Goal: Use online tool/utility

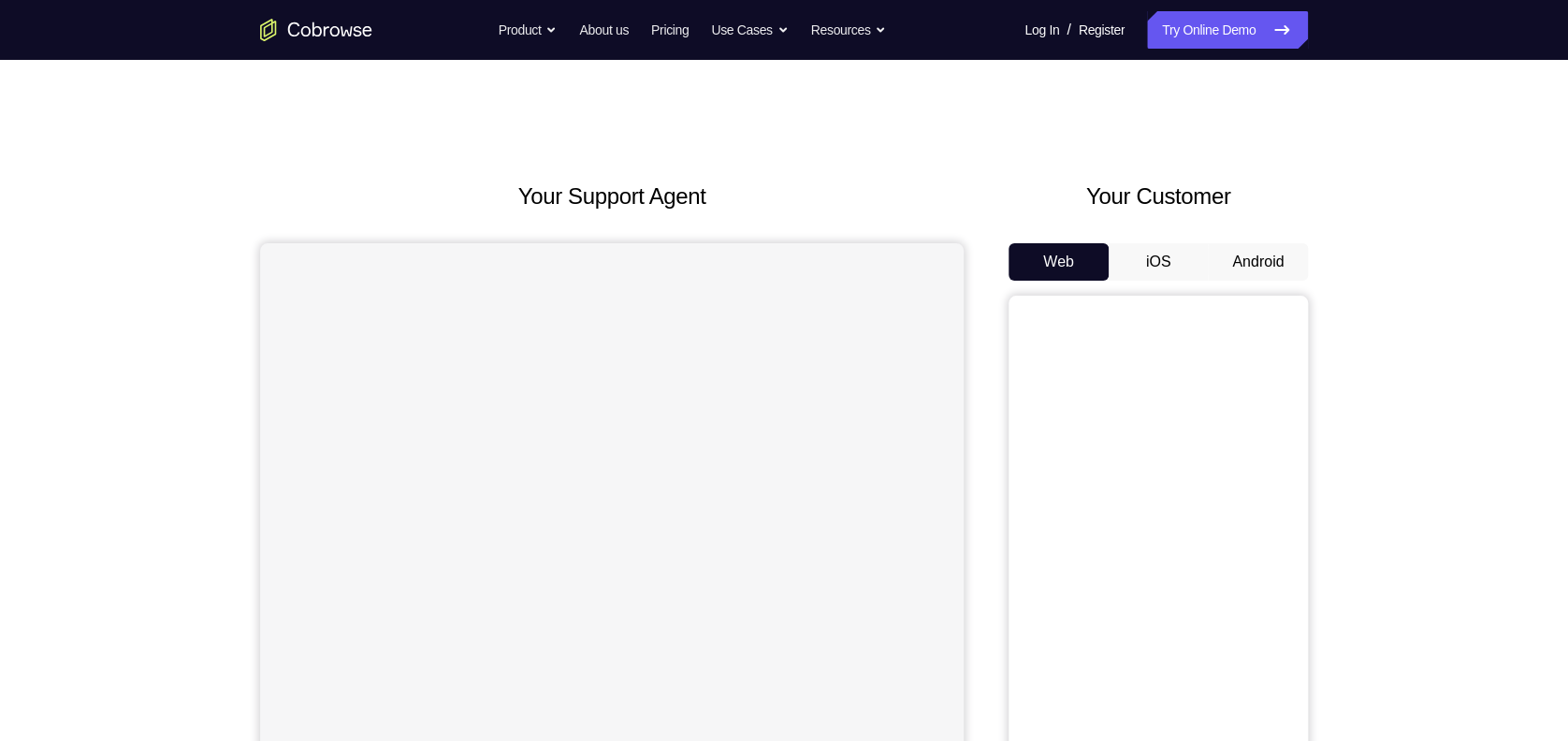
click at [1260, 268] on button "Android" at bounding box center [1258, 261] width 100 height 37
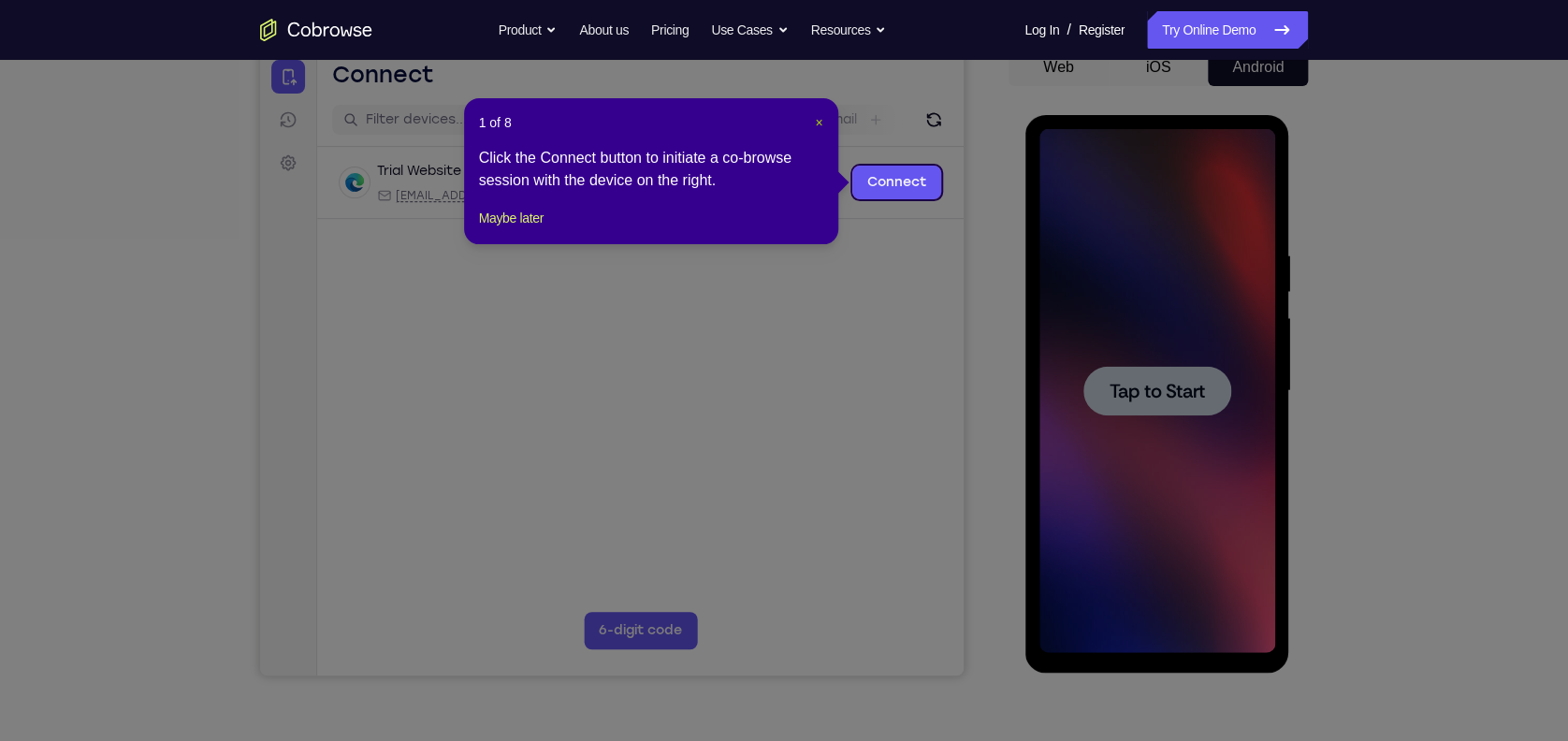
click at [822, 124] on span "×" at bounding box center [819, 122] width 8 height 15
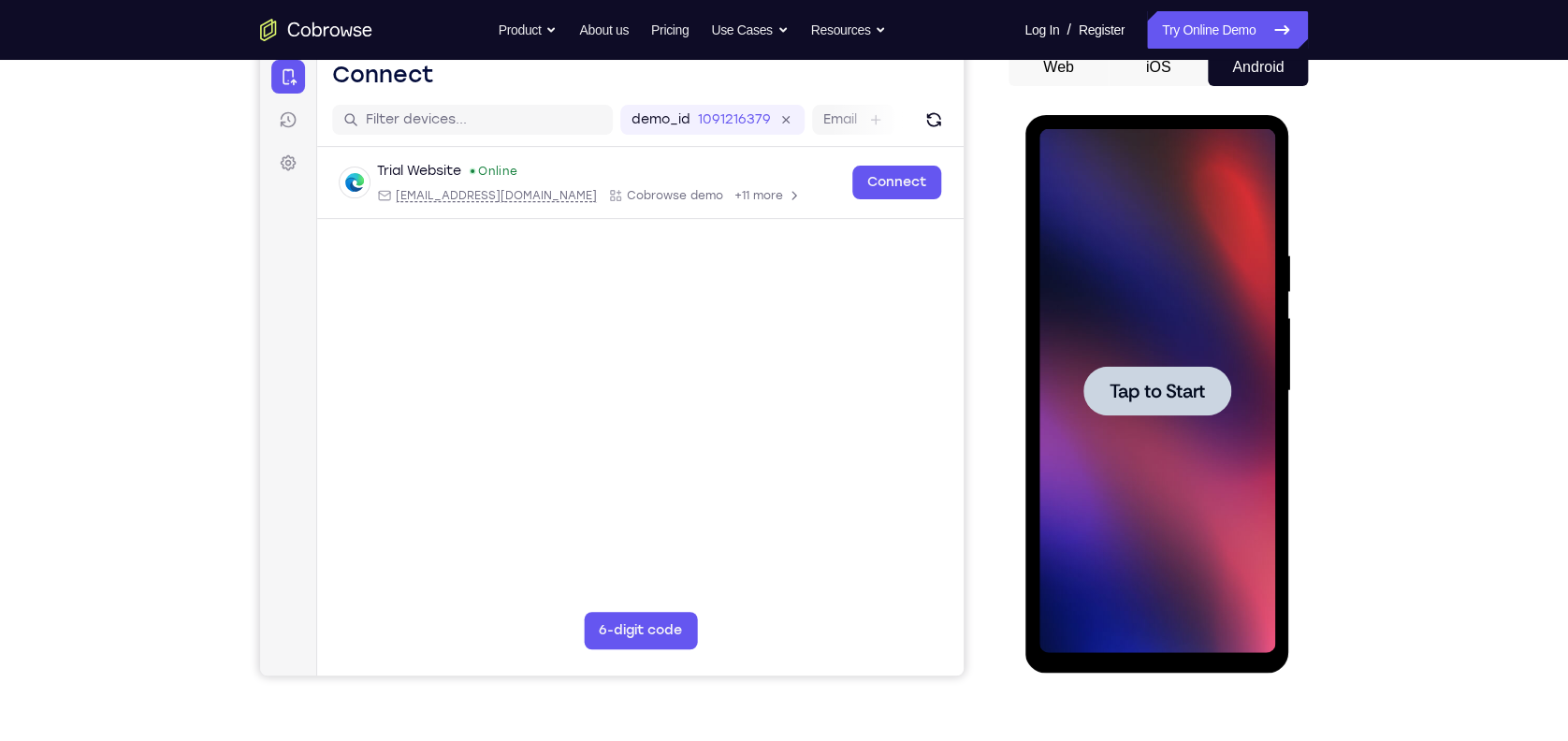
click at [1052, 365] on div at bounding box center [1156, 390] width 236 height 524
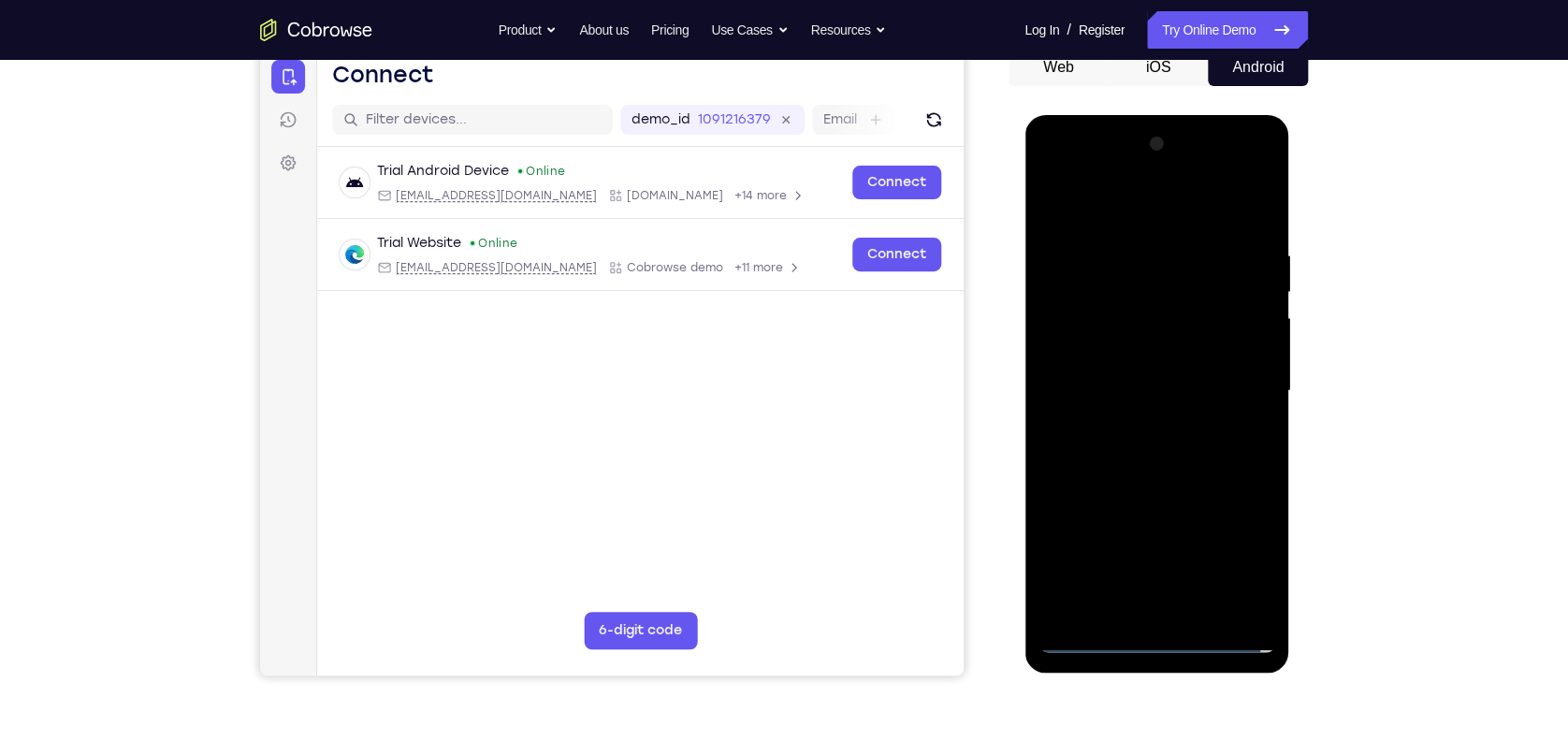
click at [1164, 642] on div at bounding box center [1156, 390] width 236 height 524
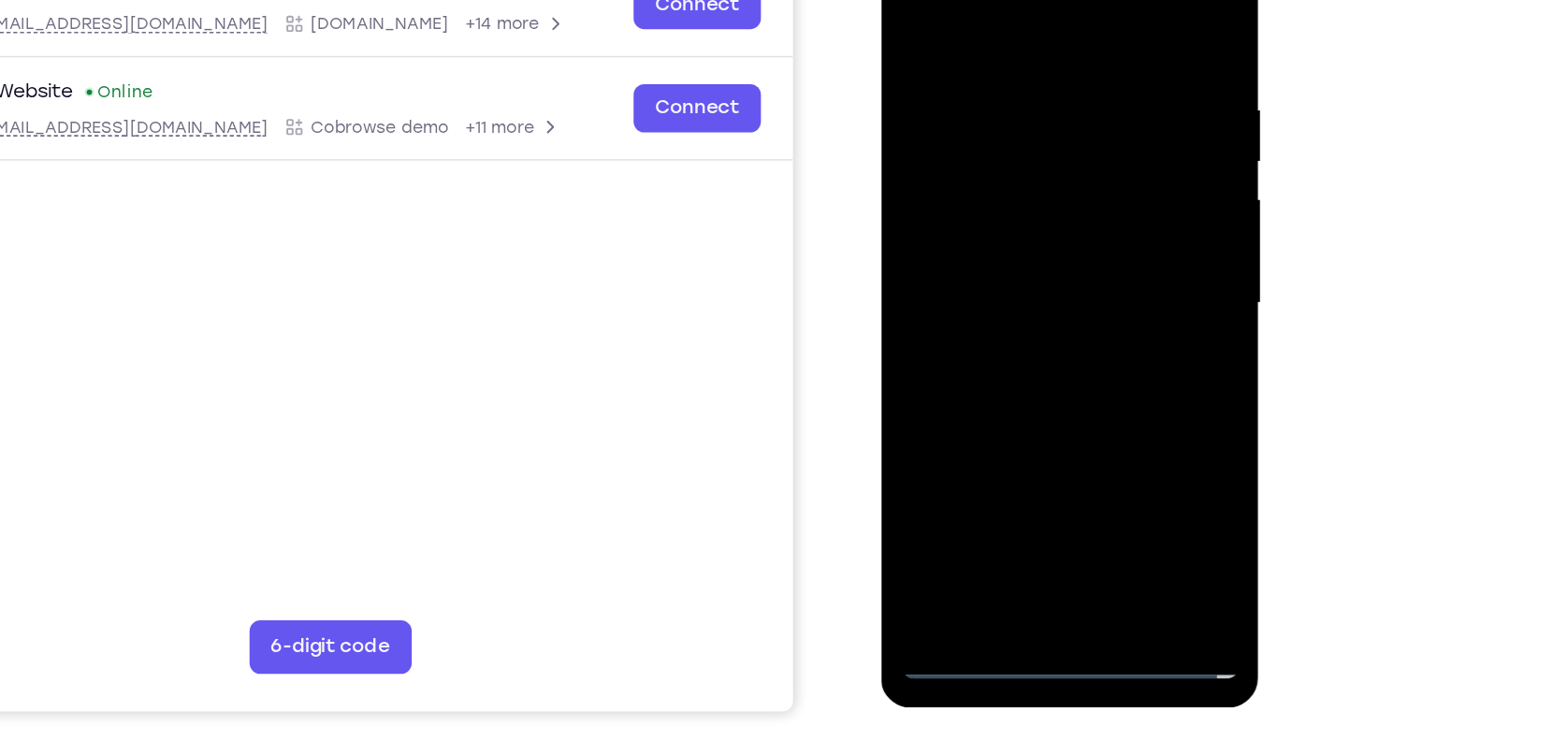
scroll to position [194, 0]
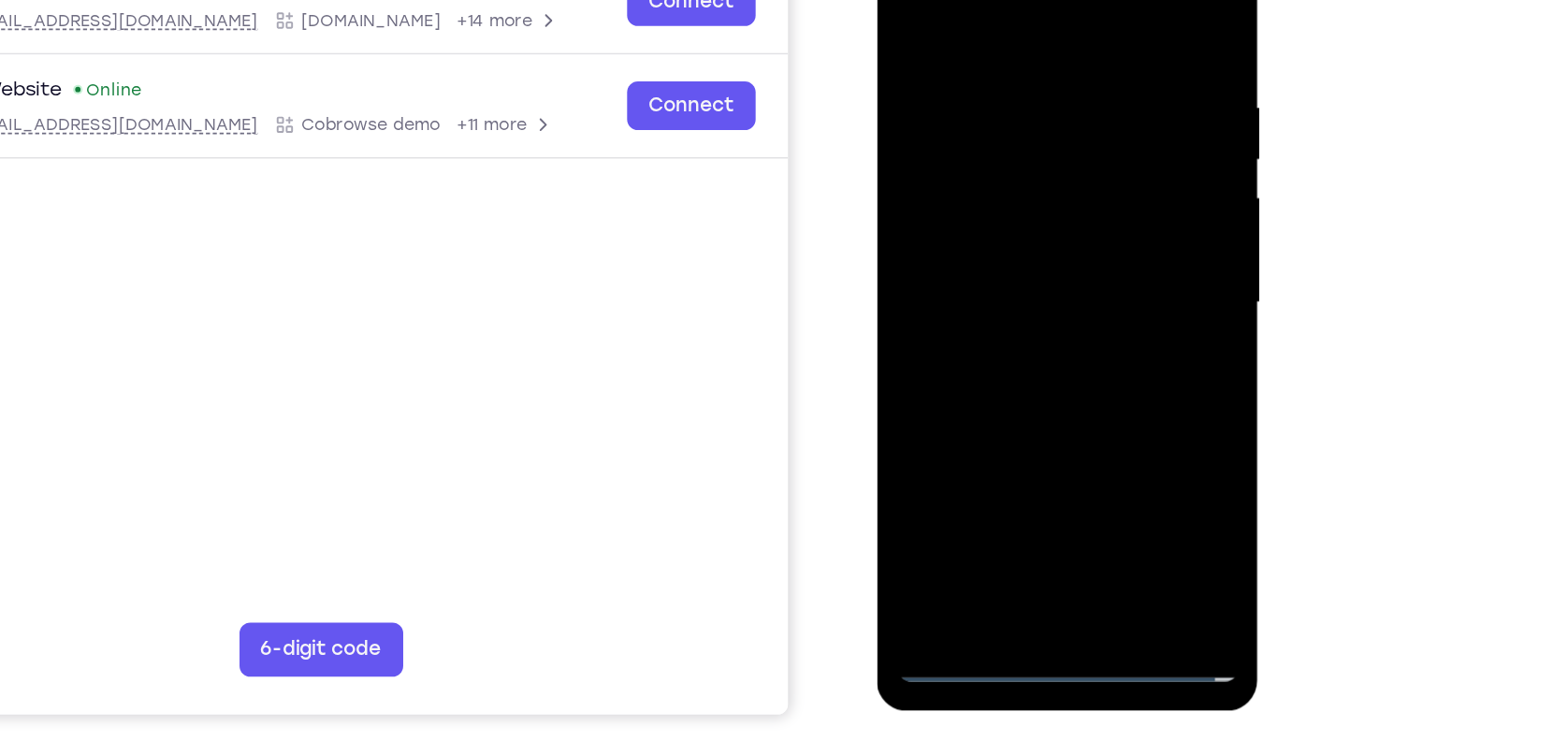
click at [1081, 343] on div at bounding box center [1009, 180] width 236 height 524
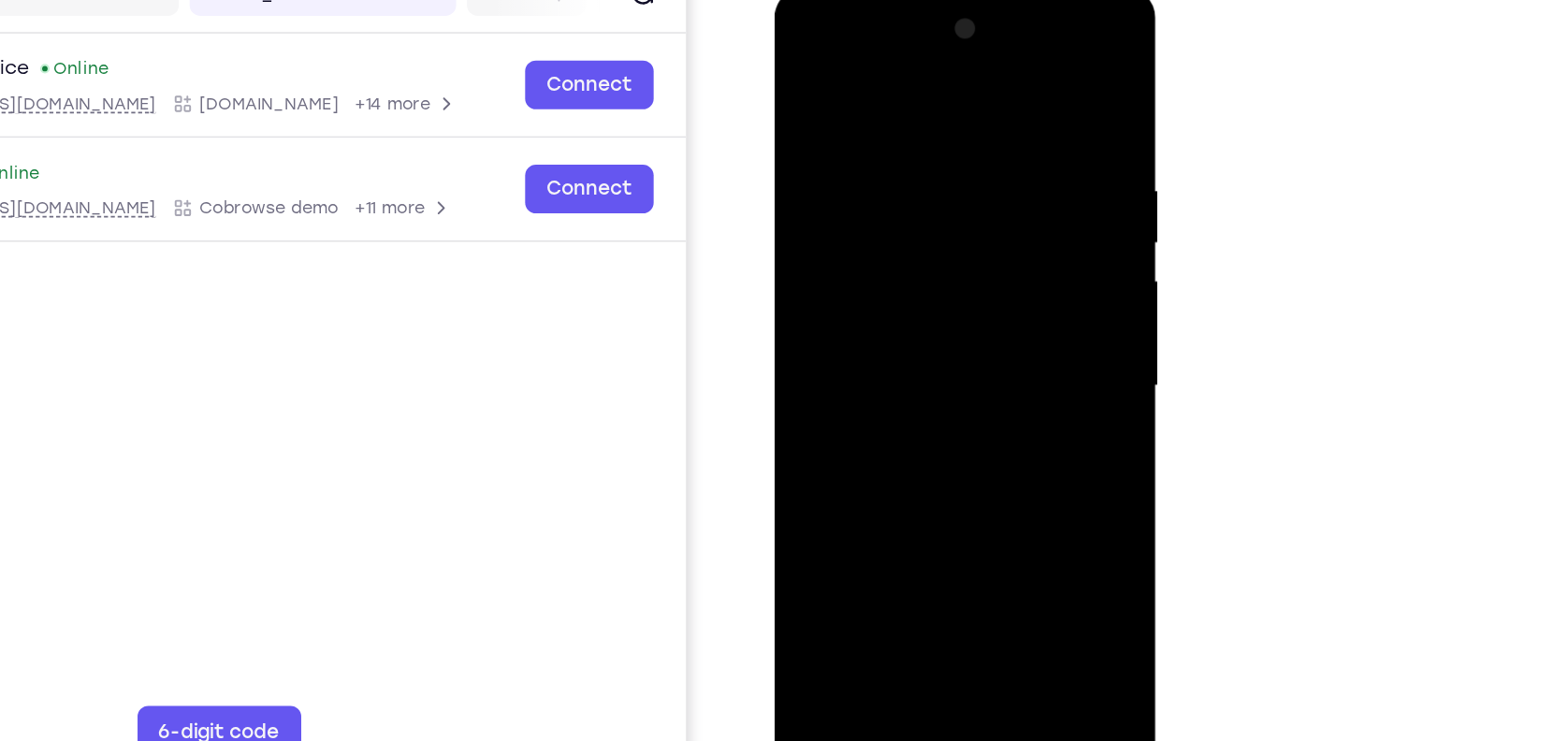
scroll to position [195, 0]
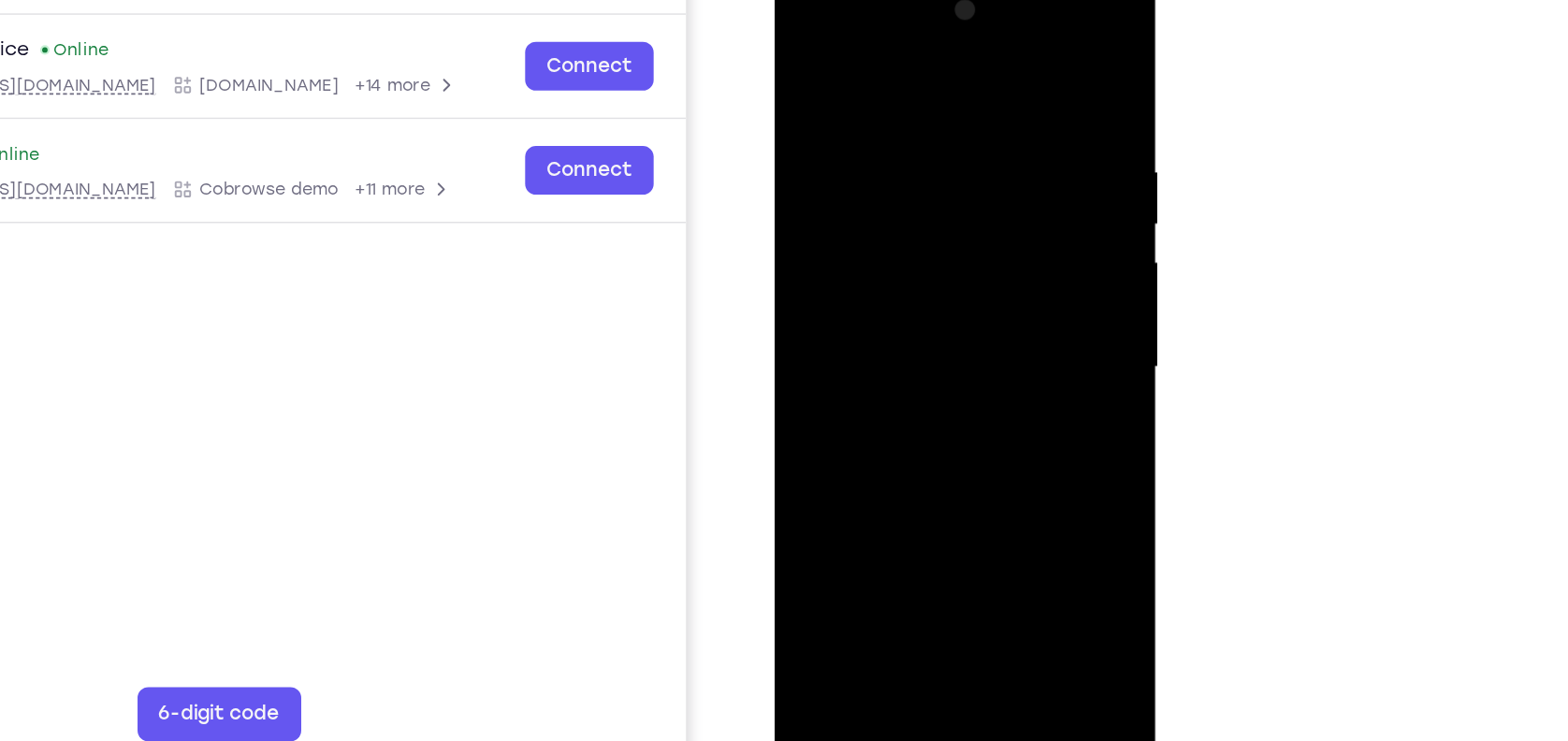
click at [910, 51] on div at bounding box center [907, 246] width 236 height 524
click at [985, 240] on div at bounding box center [907, 246] width 236 height 524
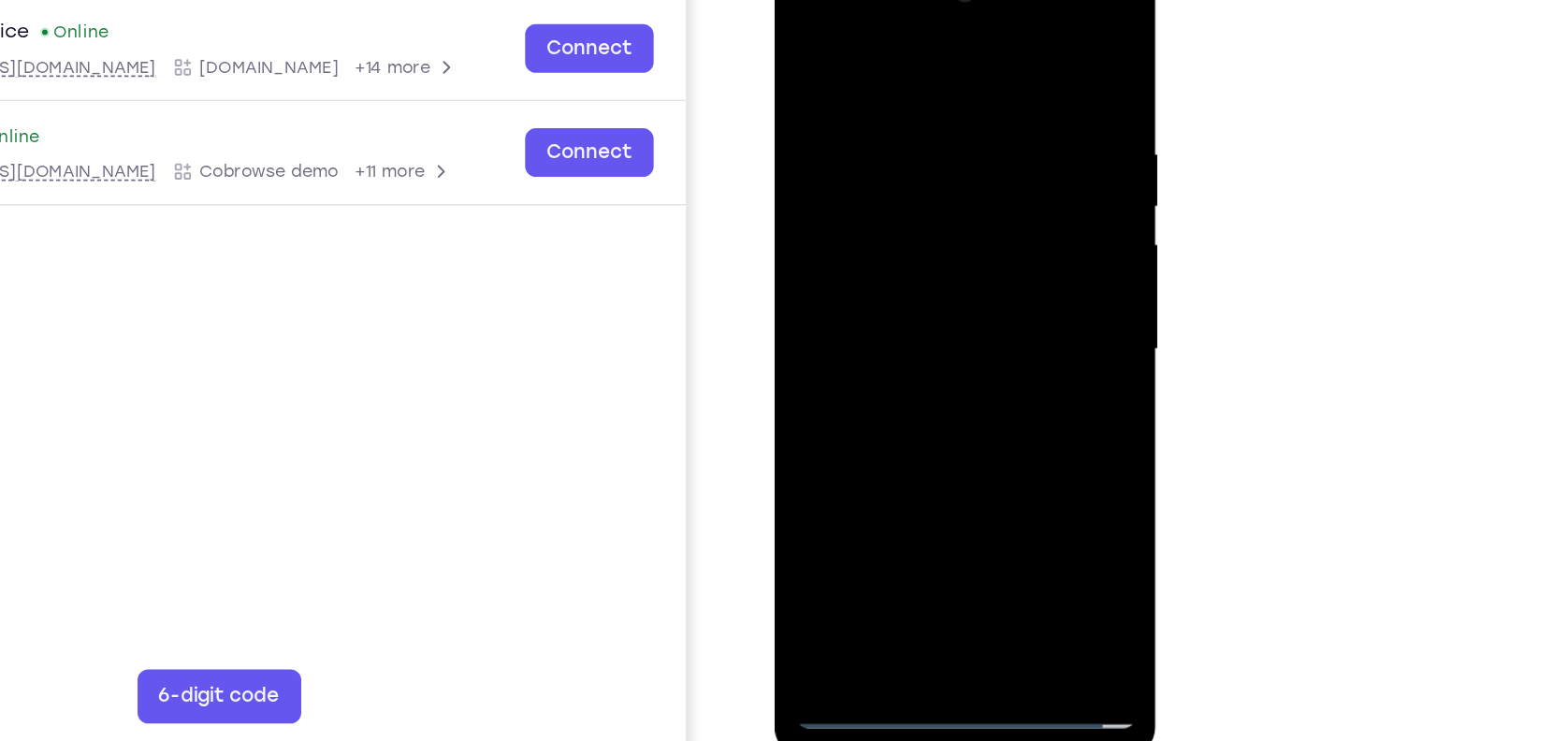
click at [889, 260] on div at bounding box center [907, 226] width 236 height 524
click at [901, 205] on div at bounding box center [907, 226] width 236 height 524
click at [890, 195] on div at bounding box center [907, 226] width 236 height 524
click at [907, 225] on div at bounding box center [907, 226] width 236 height 524
click at [920, 286] on div at bounding box center [907, 226] width 236 height 524
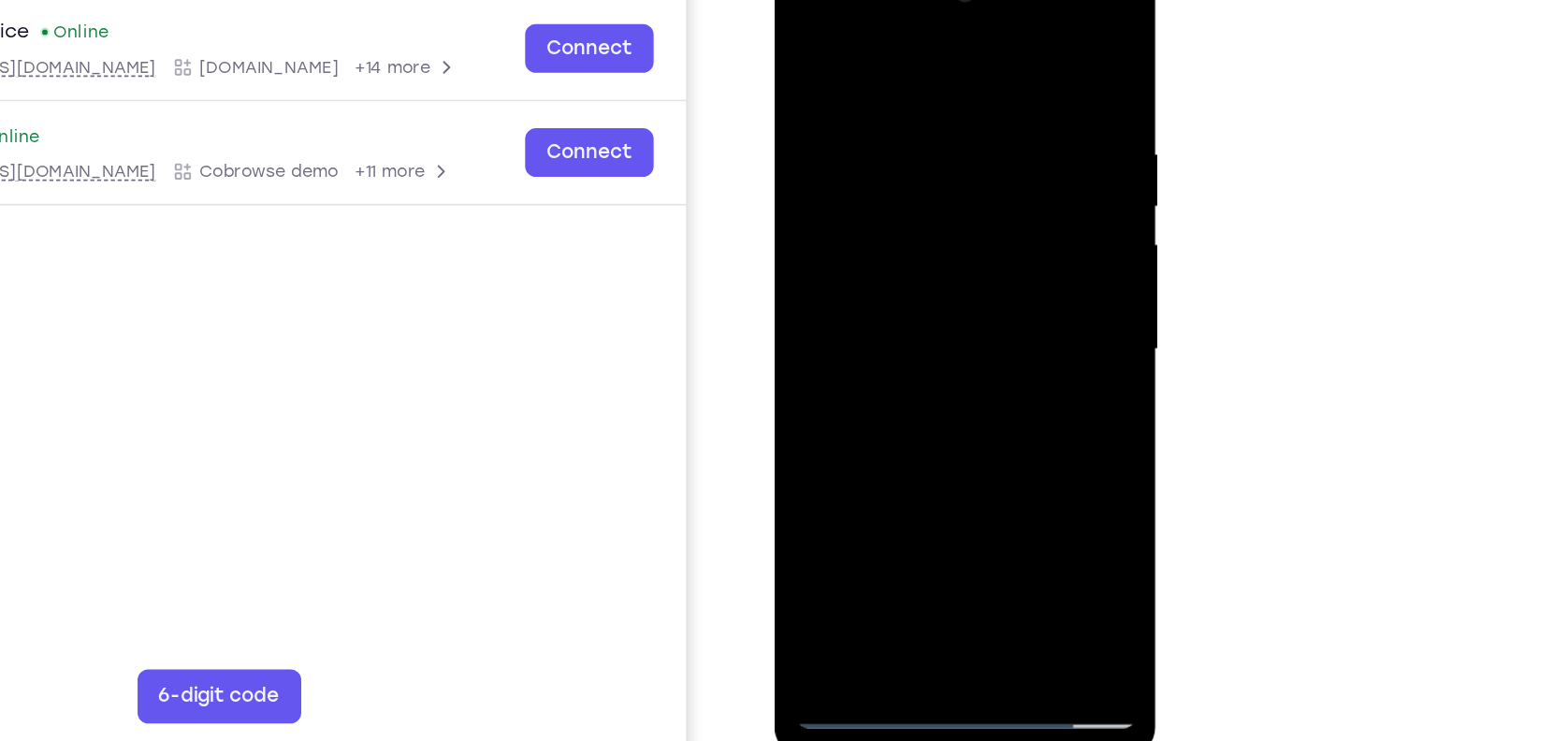
click at [920, 286] on div at bounding box center [907, 226] width 236 height 524
click at [913, 320] on div at bounding box center [907, 226] width 236 height 524
click at [886, 90] on div at bounding box center [907, 226] width 236 height 524
click at [1006, 45] on div at bounding box center [907, 226] width 236 height 524
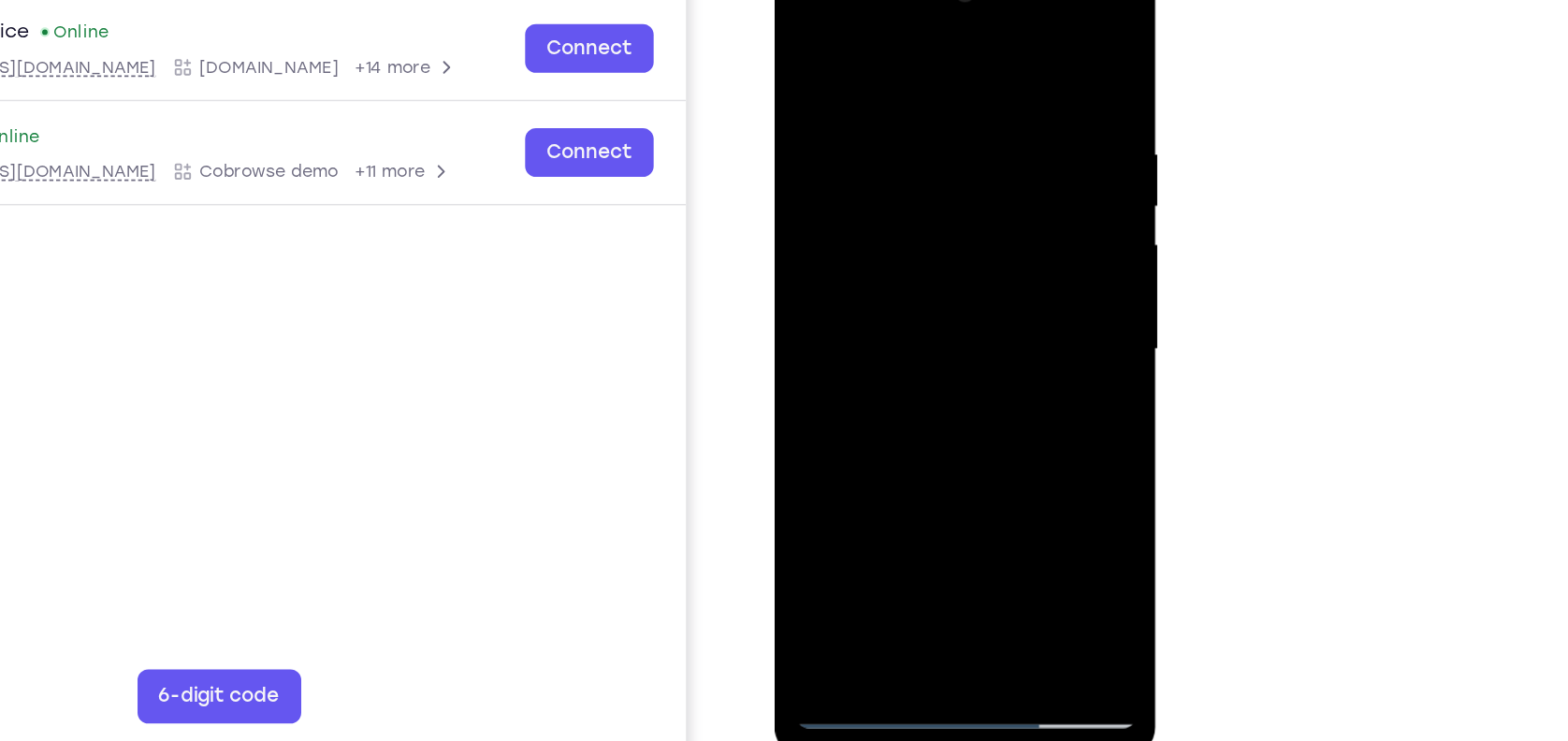
click at [1006, 45] on div at bounding box center [907, 226] width 236 height 524
click at [1007, 35] on div at bounding box center [907, 226] width 236 height 524
click at [817, 86] on div at bounding box center [907, 226] width 236 height 524
click at [1007, 181] on div at bounding box center [907, 226] width 236 height 524
click at [812, 49] on div at bounding box center [907, 226] width 236 height 524
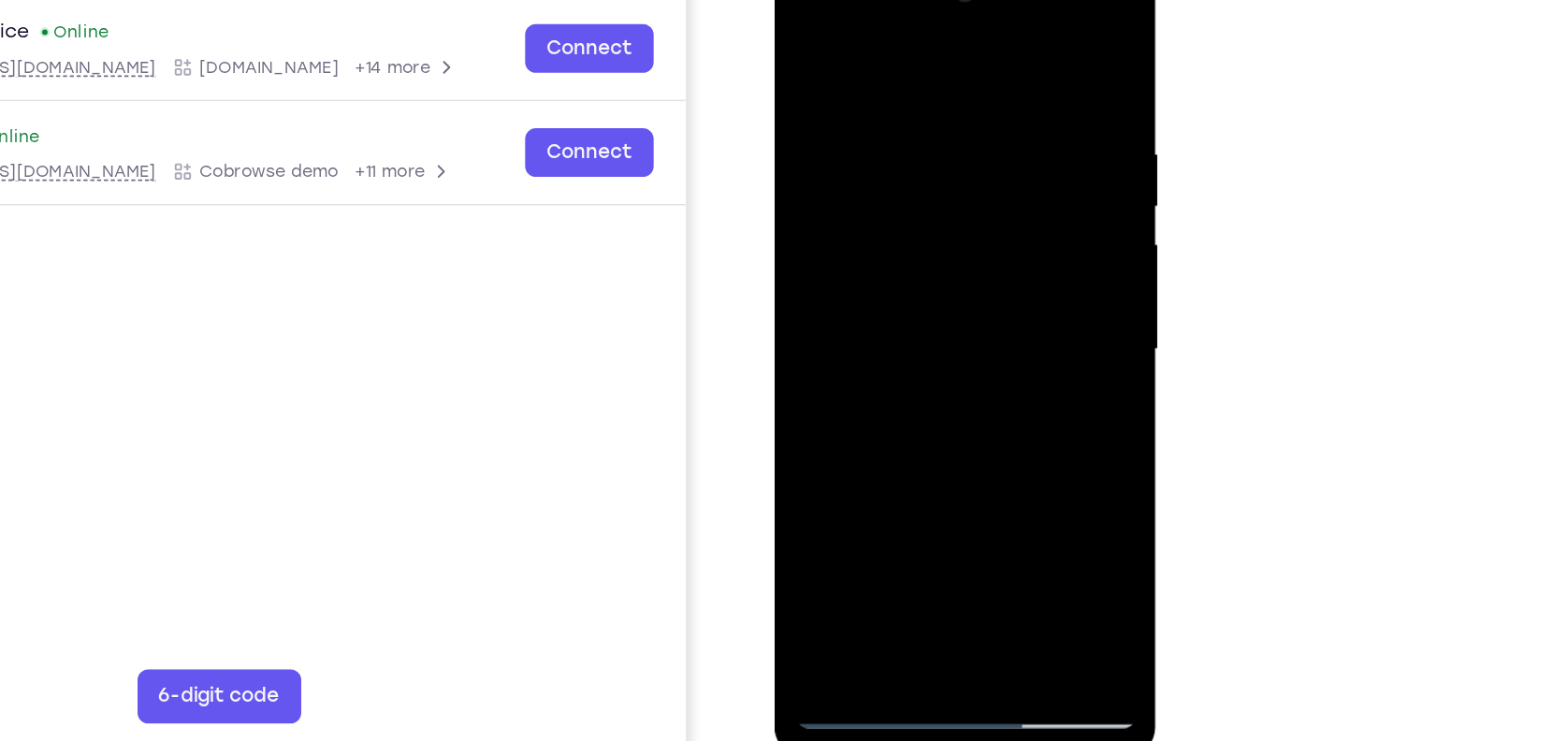
click at [817, 84] on div at bounding box center [907, 226] width 236 height 524
click at [1006, 231] on div at bounding box center [907, 226] width 236 height 524
click at [915, 441] on div at bounding box center [907, 226] width 236 height 524
click at [860, 441] on div at bounding box center [907, 226] width 236 height 524
click at [988, 230] on div at bounding box center [907, 226] width 236 height 524
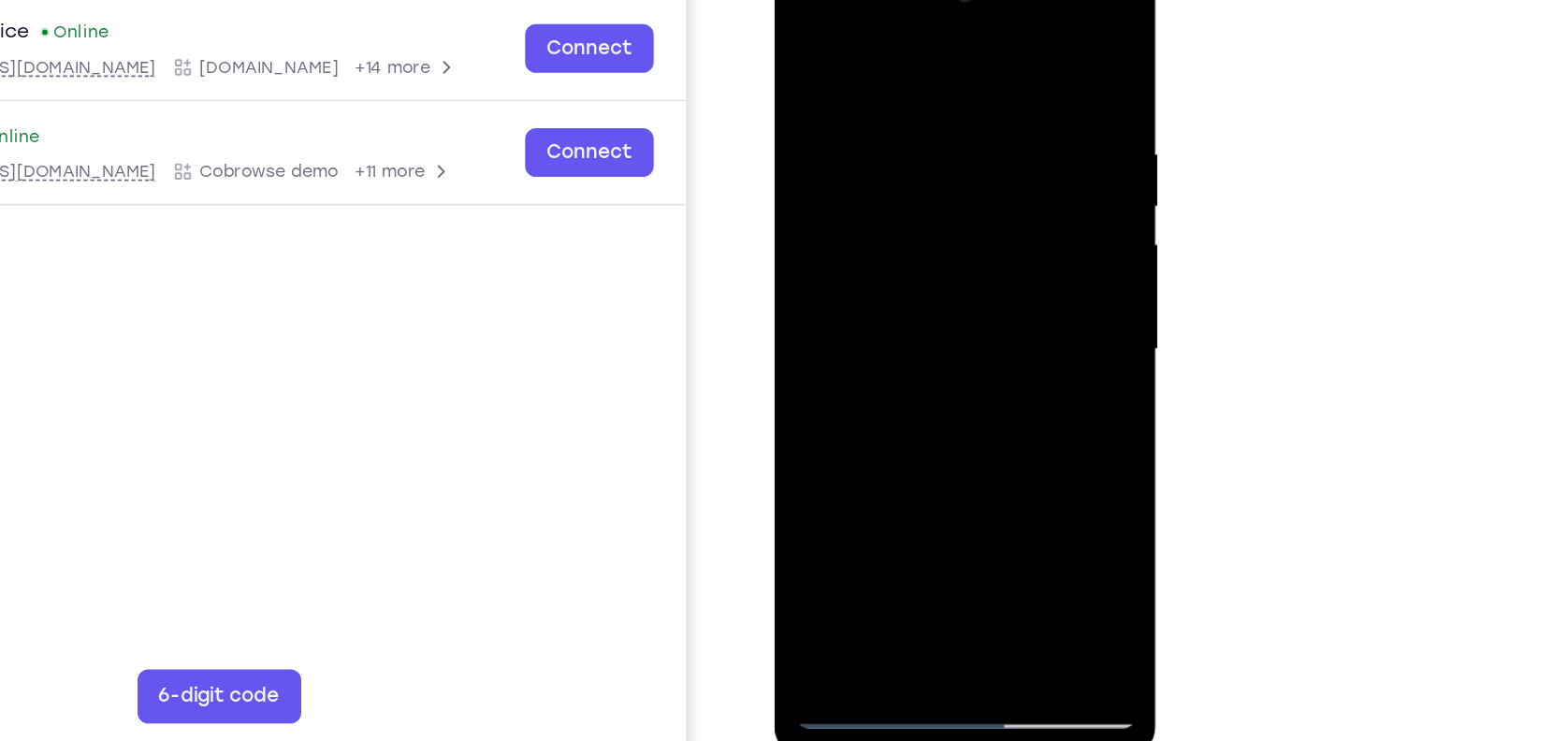
click at [880, 447] on div at bounding box center [907, 226] width 236 height 524
click at [928, 266] on div at bounding box center [907, 226] width 236 height 524
click at [852, 435] on div at bounding box center [907, 226] width 236 height 524
click at [860, 435] on div at bounding box center [907, 226] width 236 height 524
click at [905, 239] on div at bounding box center [907, 226] width 236 height 524
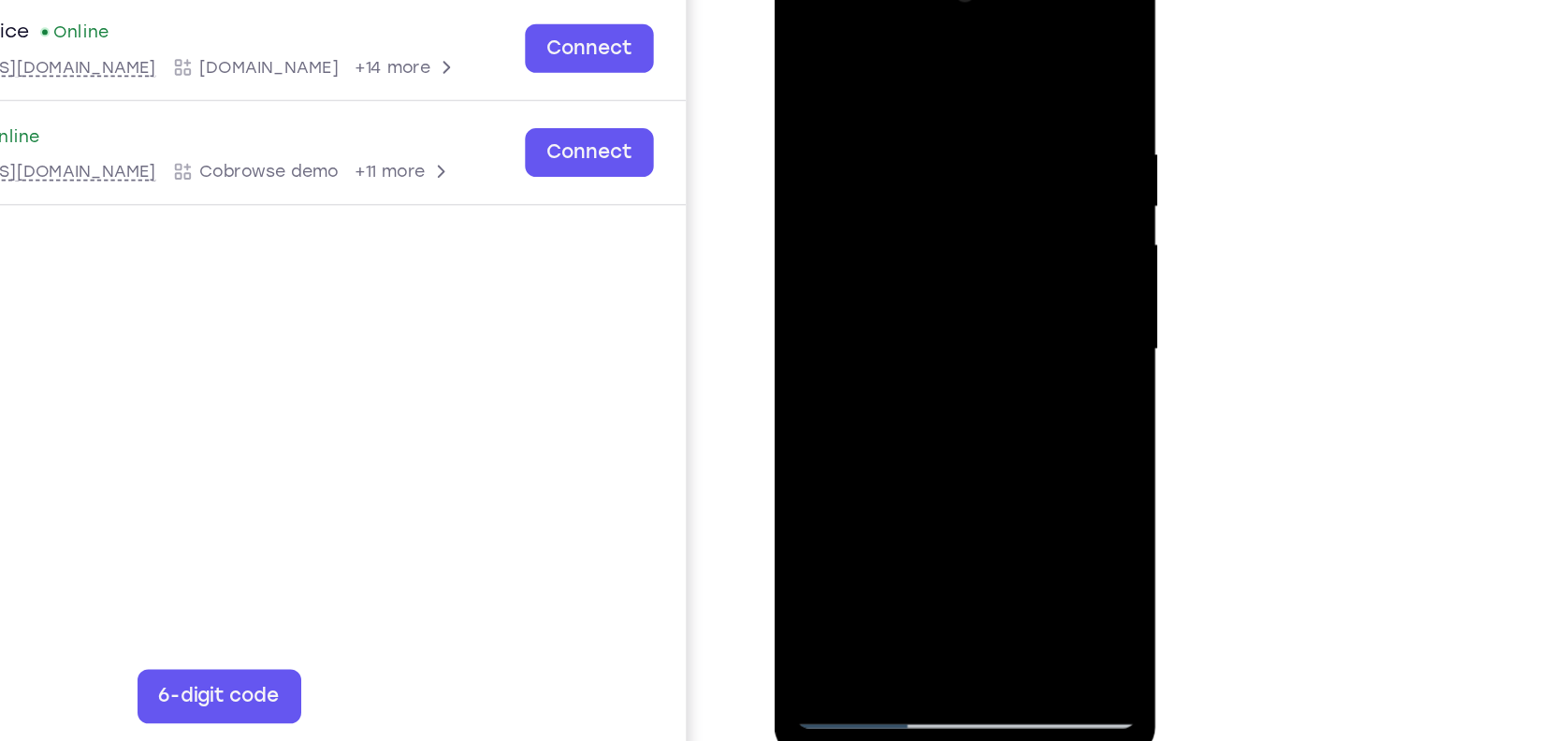
click at [868, 441] on div at bounding box center [907, 226] width 236 height 524
click at [966, 232] on div at bounding box center [907, 226] width 236 height 524
click at [944, 442] on div at bounding box center [907, 226] width 236 height 524
click at [993, 444] on div at bounding box center [907, 226] width 236 height 524
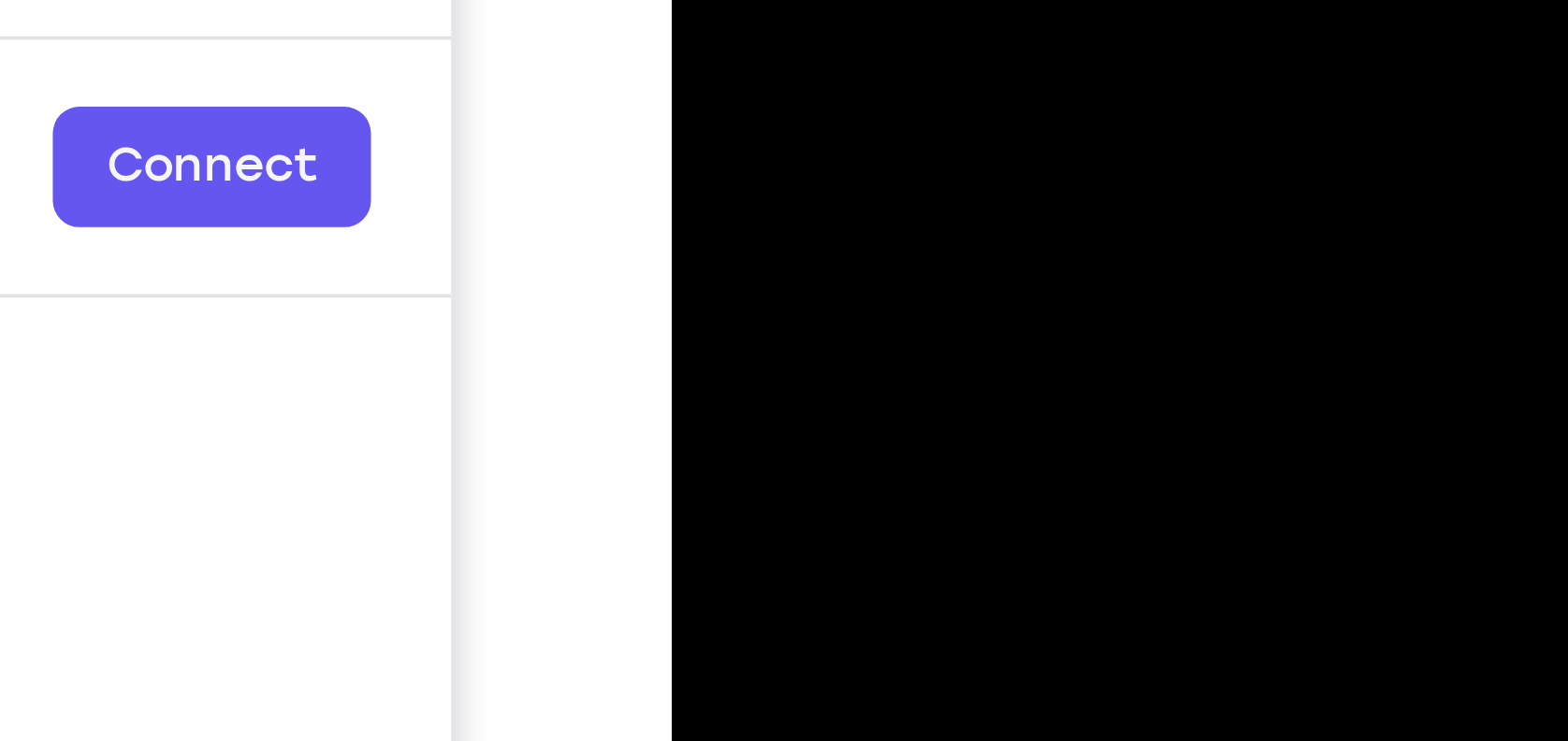
scroll to position [194, 0]
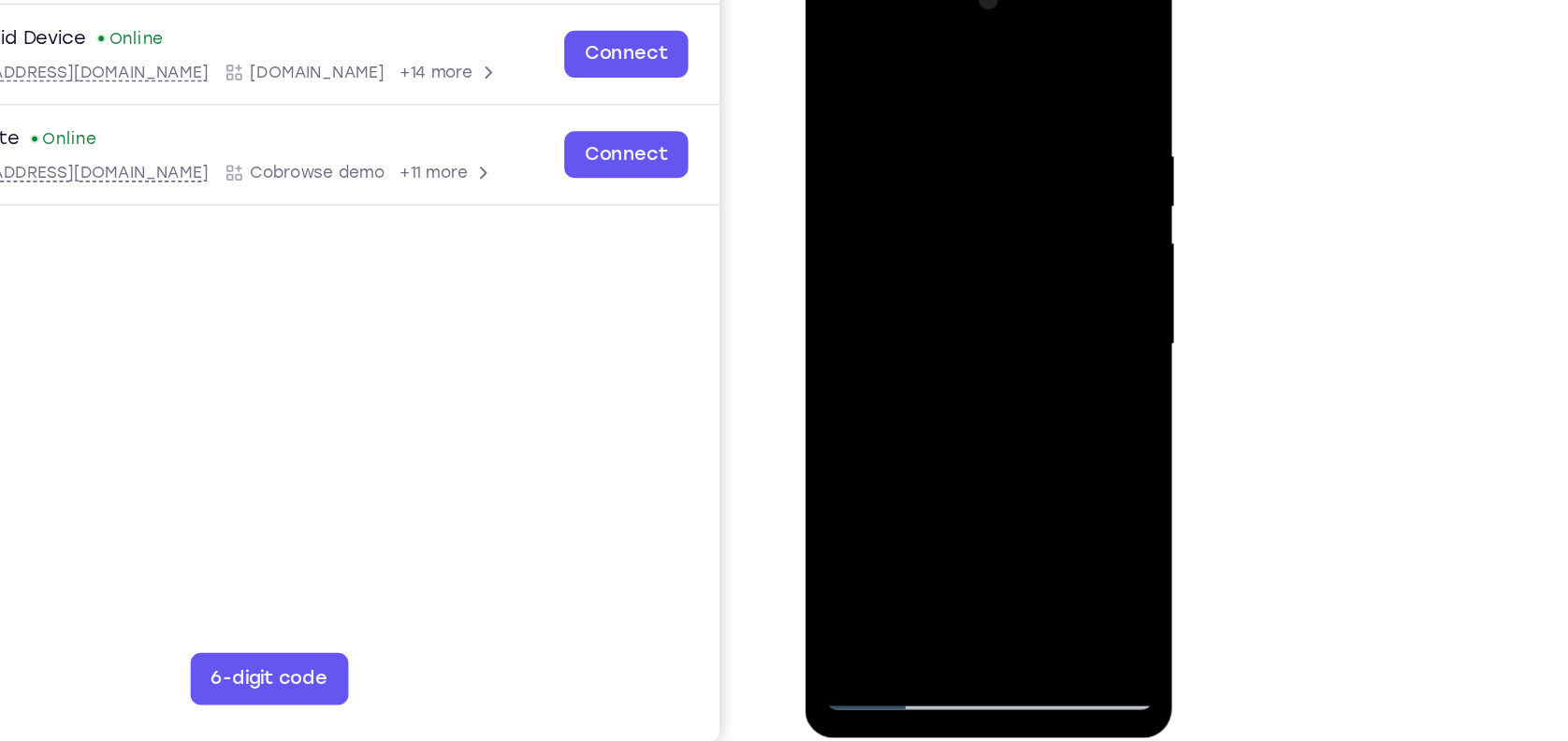
click at [982, 455] on div at bounding box center [937, 236] width 236 height 524
click at [925, 335] on div at bounding box center [937, 236] width 236 height 524
click at [916, 254] on div at bounding box center [937, 236] width 236 height 524
click at [838, 411] on div at bounding box center [937, 236] width 236 height 524
click at [834, 42] on div at bounding box center [937, 236] width 236 height 524
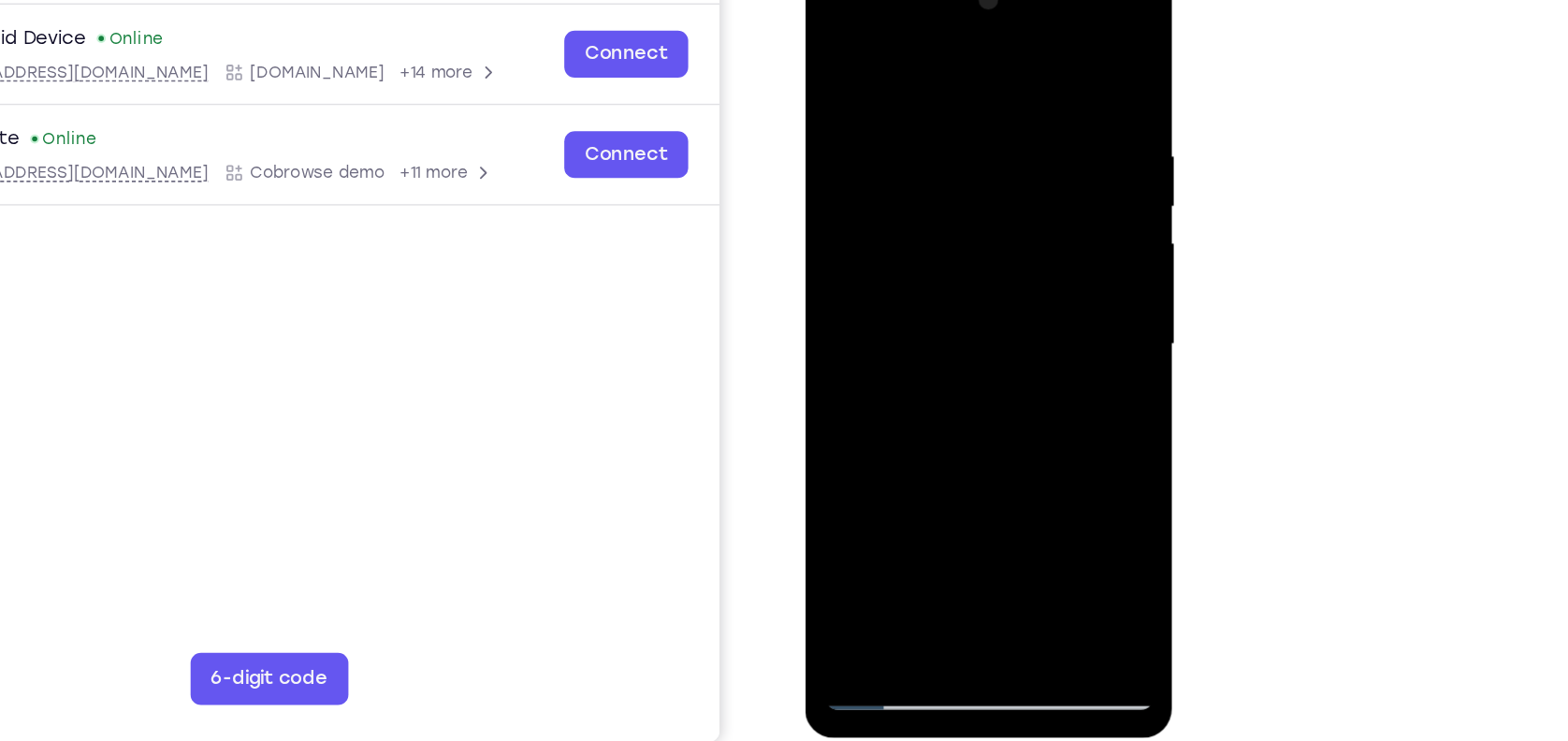
click at [882, 448] on div at bounding box center [937, 236] width 236 height 524
click at [833, 51] on div at bounding box center [937, 236] width 236 height 524
click at [905, 255] on div at bounding box center [937, 236] width 236 height 524
click at [837, 47] on div at bounding box center [937, 236] width 236 height 524
click at [840, 47] on div at bounding box center [937, 236] width 236 height 524
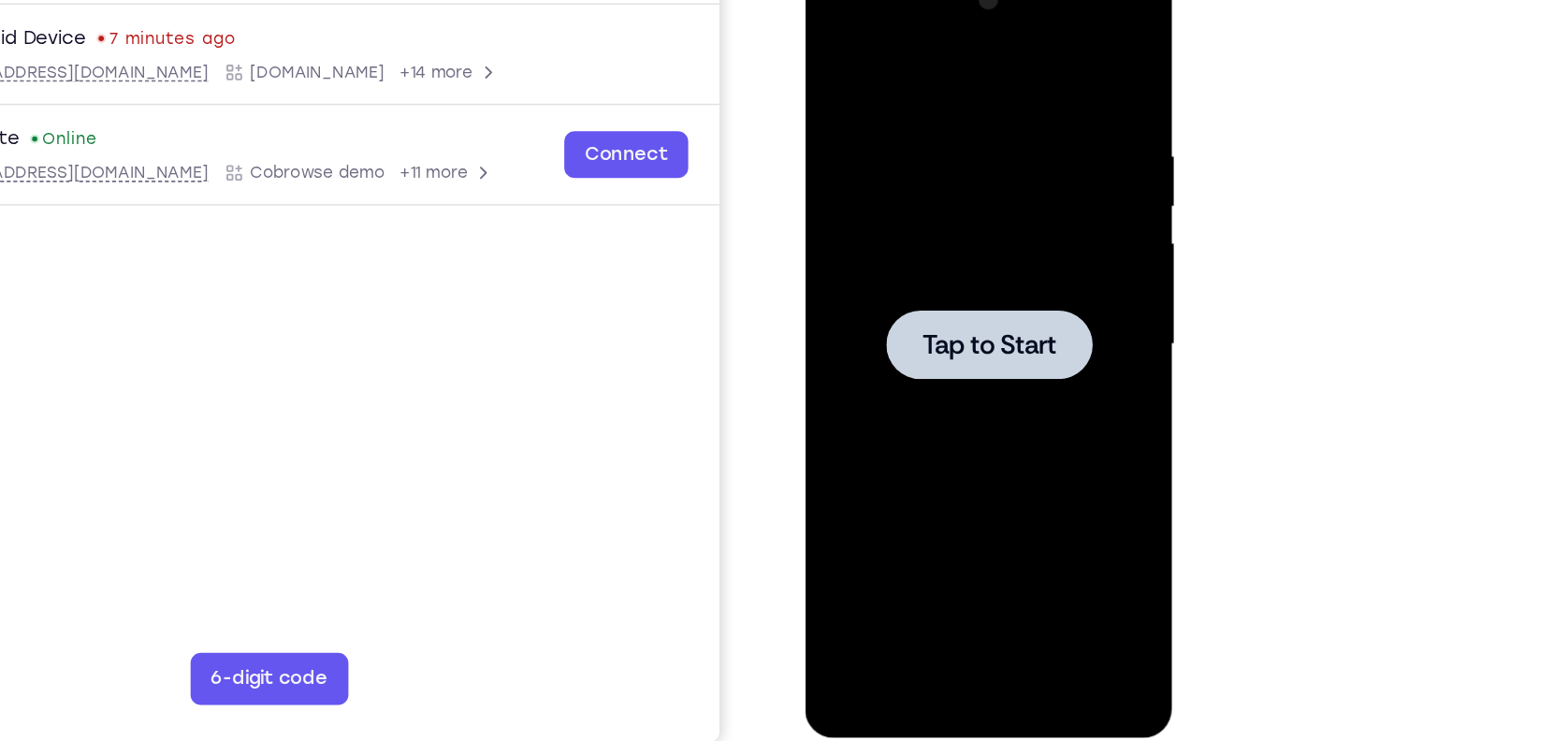
click at [966, 169] on div at bounding box center [937, 236] width 236 height 524
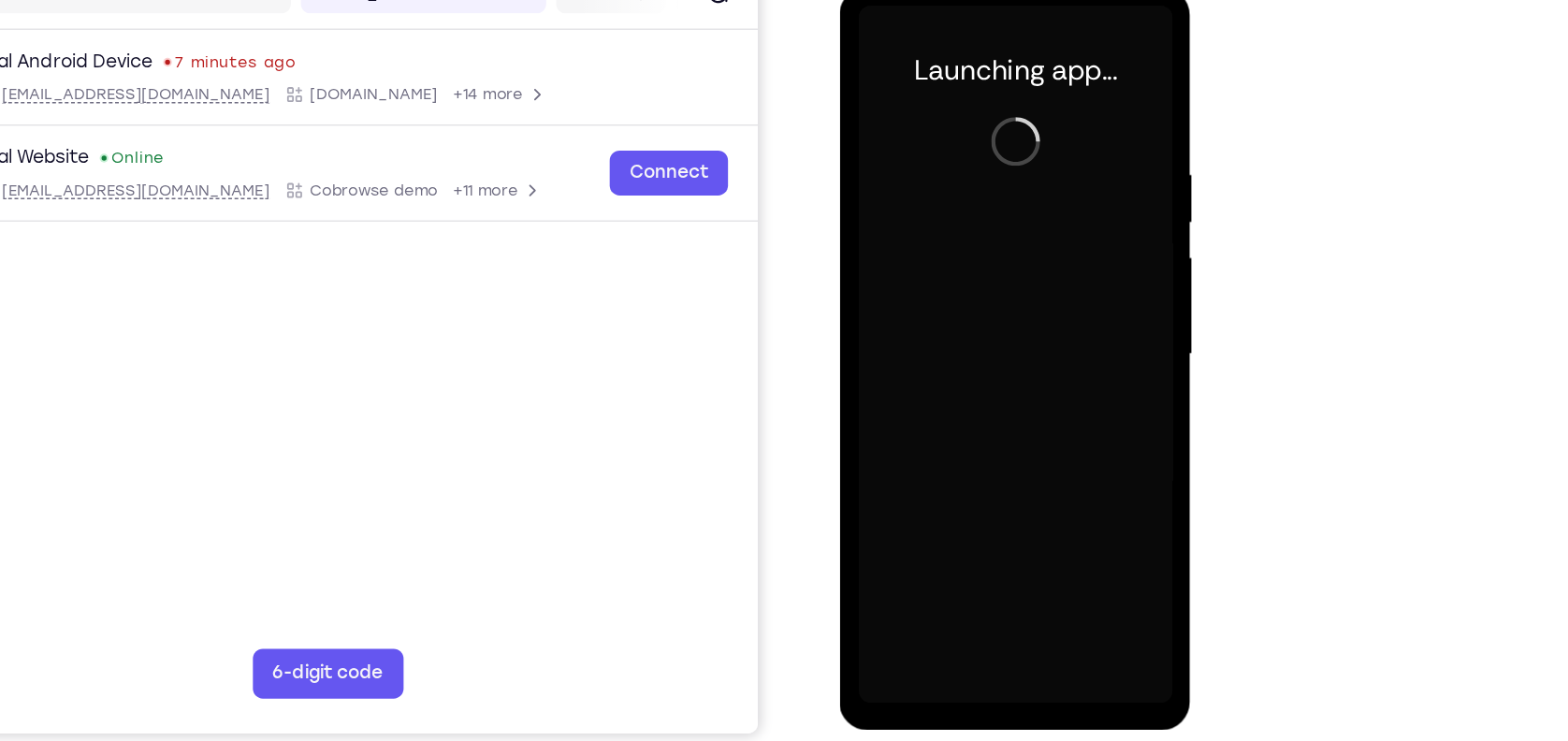
scroll to position [195, 0]
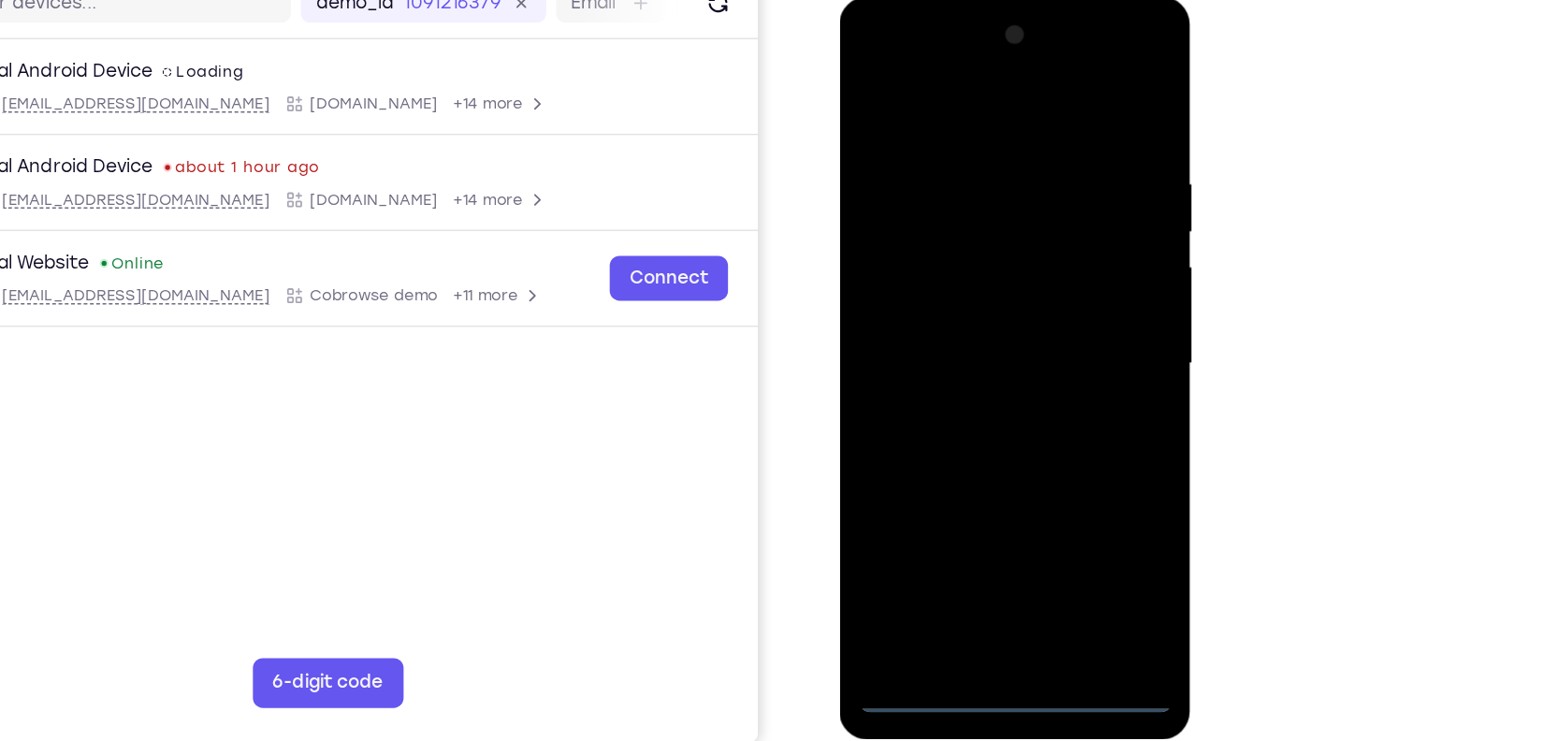
click at [966, 520] on div at bounding box center [971, 273] width 236 height 524
click at [1065, 434] on div at bounding box center [971, 273] width 236 height 524
click at [965, 84] on div at bounding box center [971, 273] width 236 height 524
click at [1050, 261] on div at bounding box center [971, 273] width 236 height 524
click at [945, 307] on div at bounding box center [971, 273] width 236 height 524
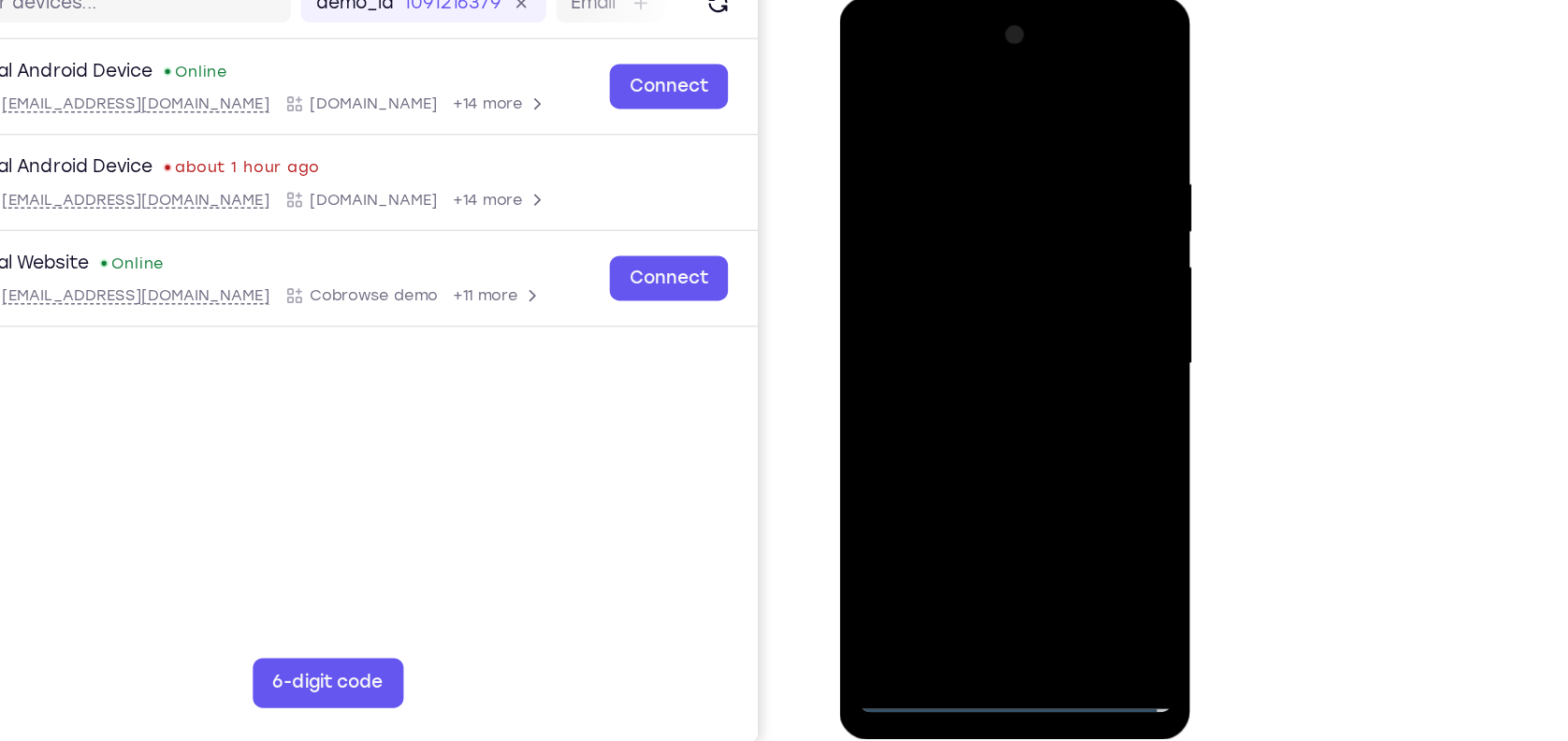
click at [940, 255] on div at bounding box center [971, 273] width 236 height 524
click at [931, 233] on div at bounding box center [971, 273] width 236 height 524
click at [956, 274] on div at bounding box center [971, 273] width 236 height 524
click at [956, 338] on div at bounding box center [971, 273] width 236 height 524
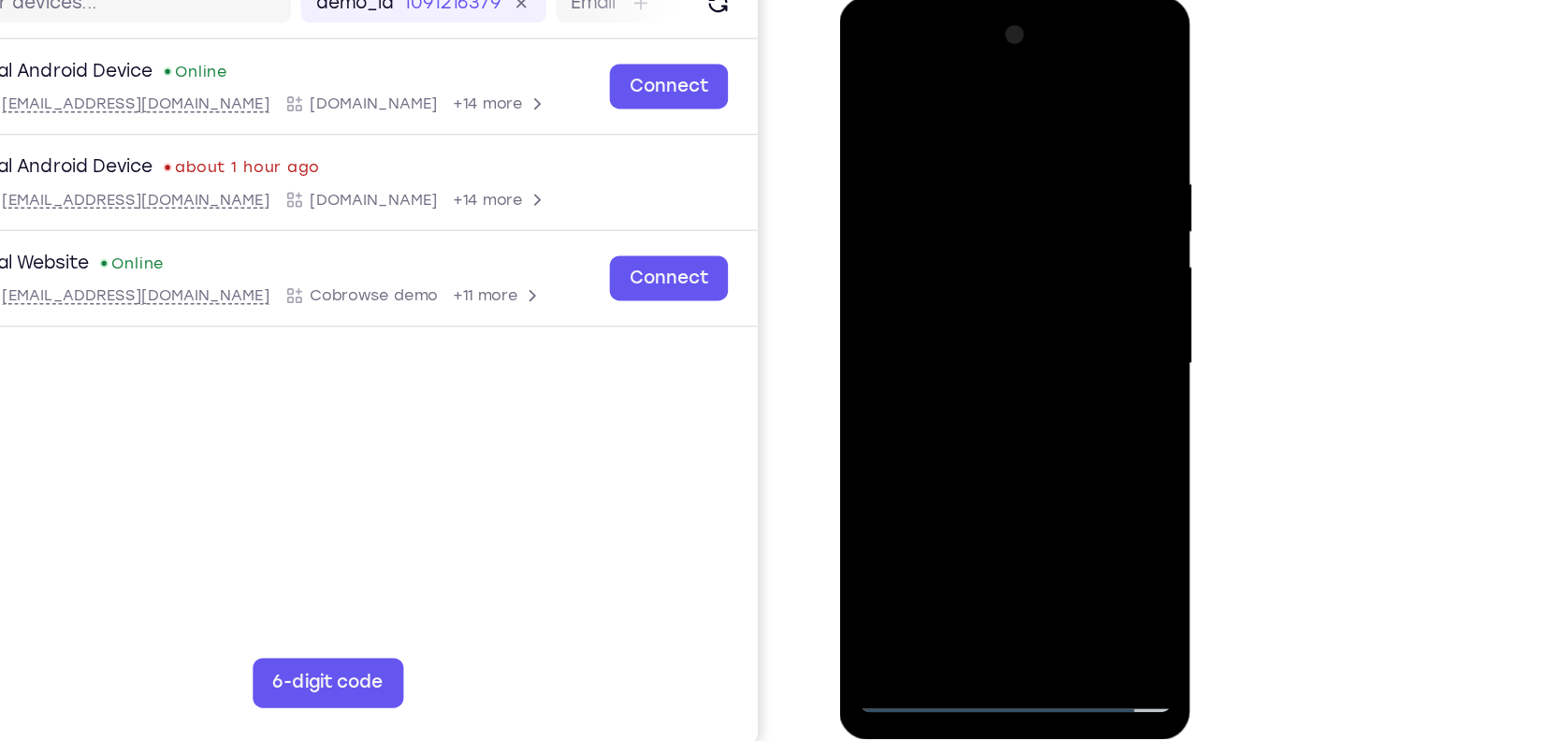
click at [956, 338] on div at bounding box center [971, 273] width 236 height 524
click at [1018, 363] on div at bounding box center [971, 273] width 236 height 524
click at [1016, 495] on div at bounding box center [971, 273] width 236 height 524
click at [997, 372] on div at bounding box center [971, 273] width 236 height 524
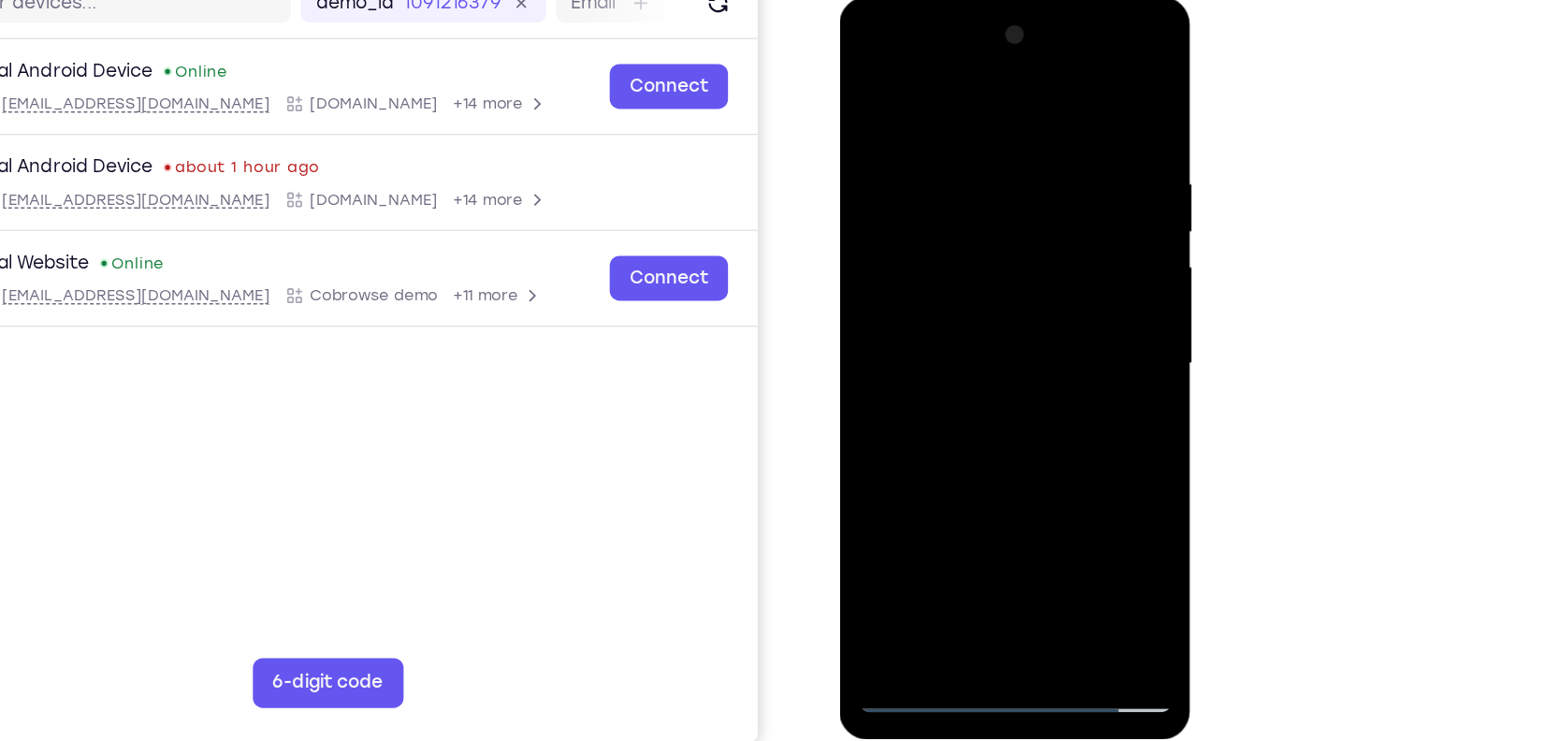
click at [946, 239] on div at bounding box center [971, 273] width 236 height 524
click at [937, 487] on div at bounding box center [971, 273] width 236 height 524
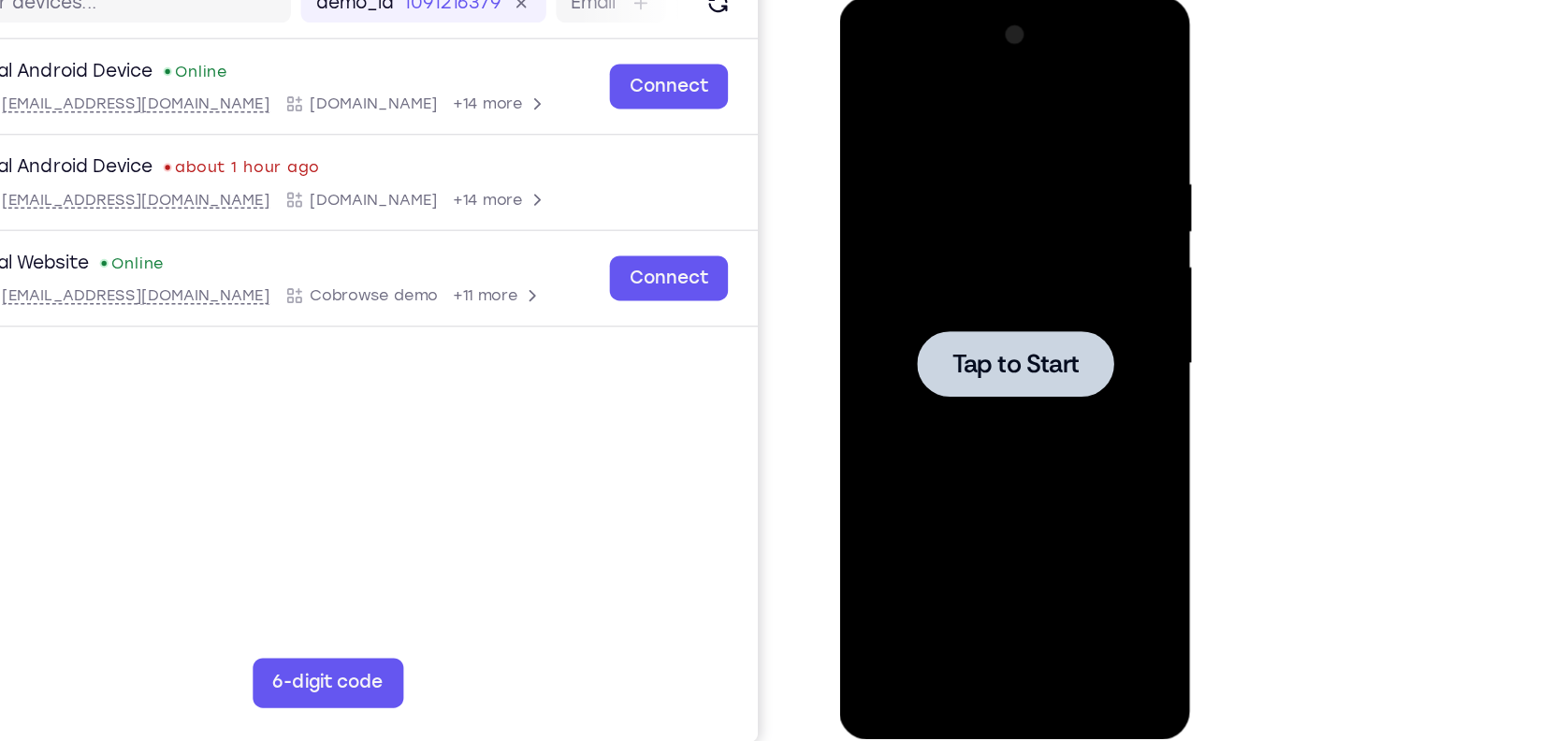
click at [960, 268] on span "Tap to Start" at bounding box center [971, 273] width 96 height 19
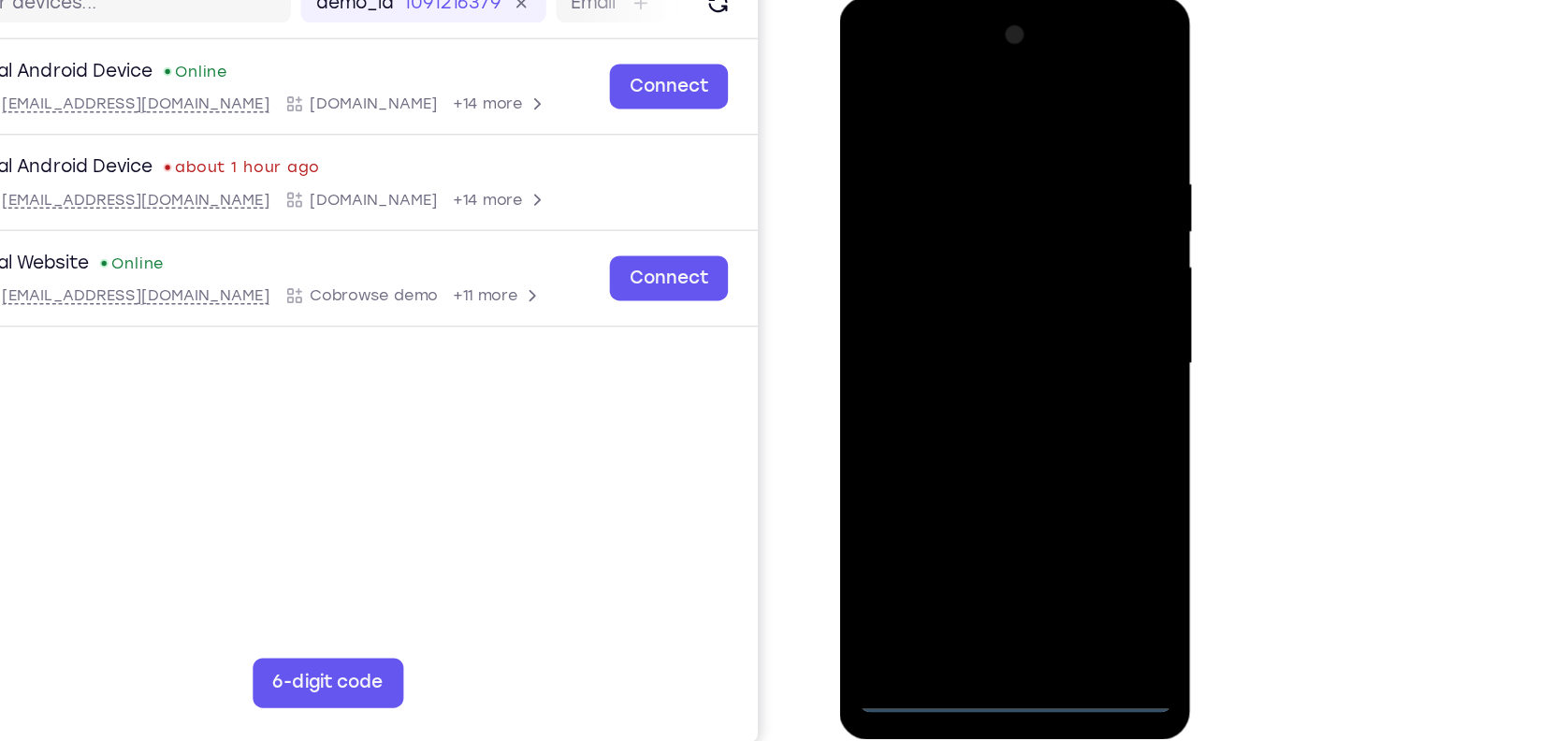
click at [968, 520] on div at bounding box center [971, 273] width 236 height 524
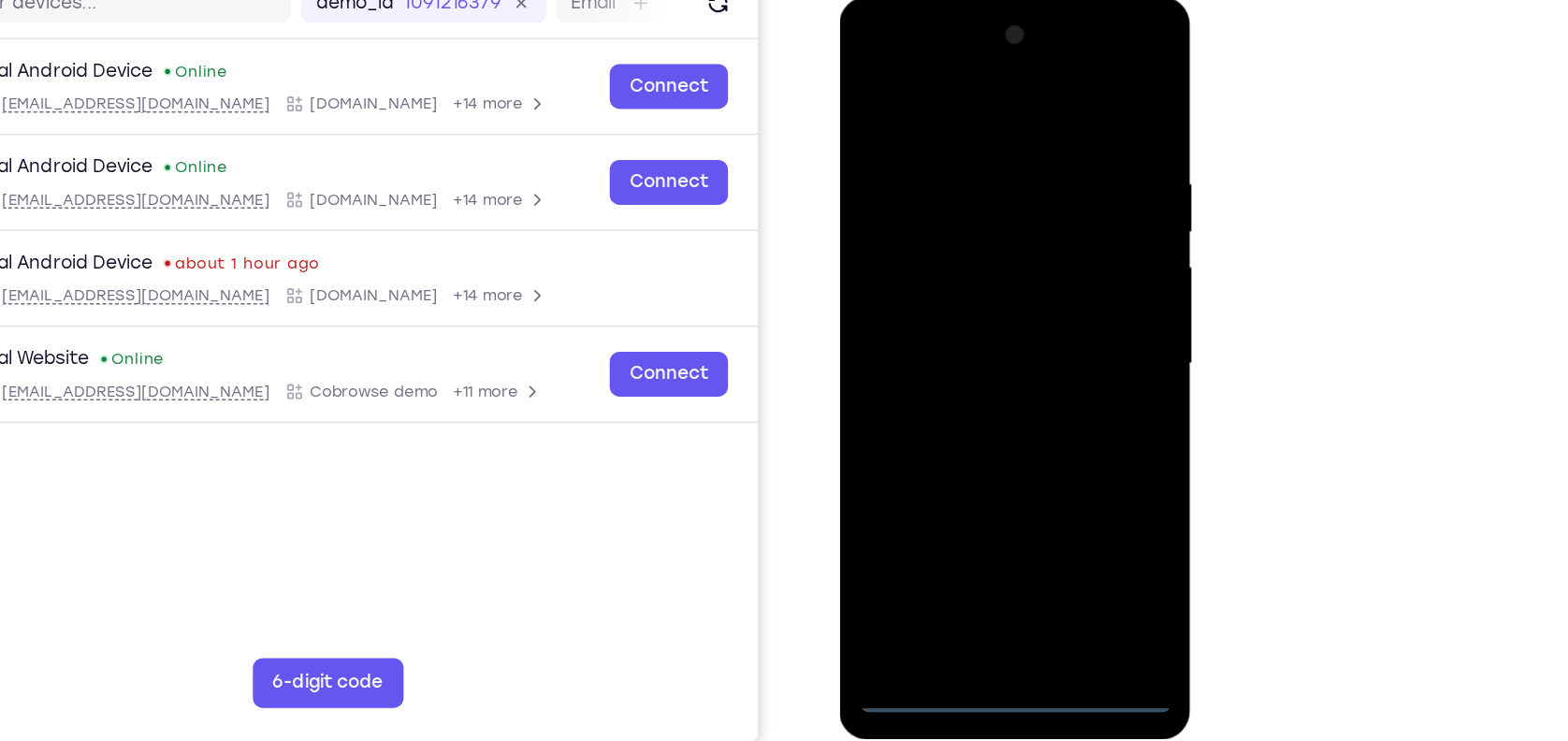
click at [1052, 444] on div at bounding box center [971, 273] width 236 height 524
click at [978, 96] on div at bounding box center [971, 273] width 236 height 524
click at [1049, 265] on div at bounding box center [971, 273] width 236 height 524
click at [952, 309] on div at bounding box center [971, 273] width 236 height 524
click at [968, 262] on div at bounding box center [971, 273] width 236 height 524
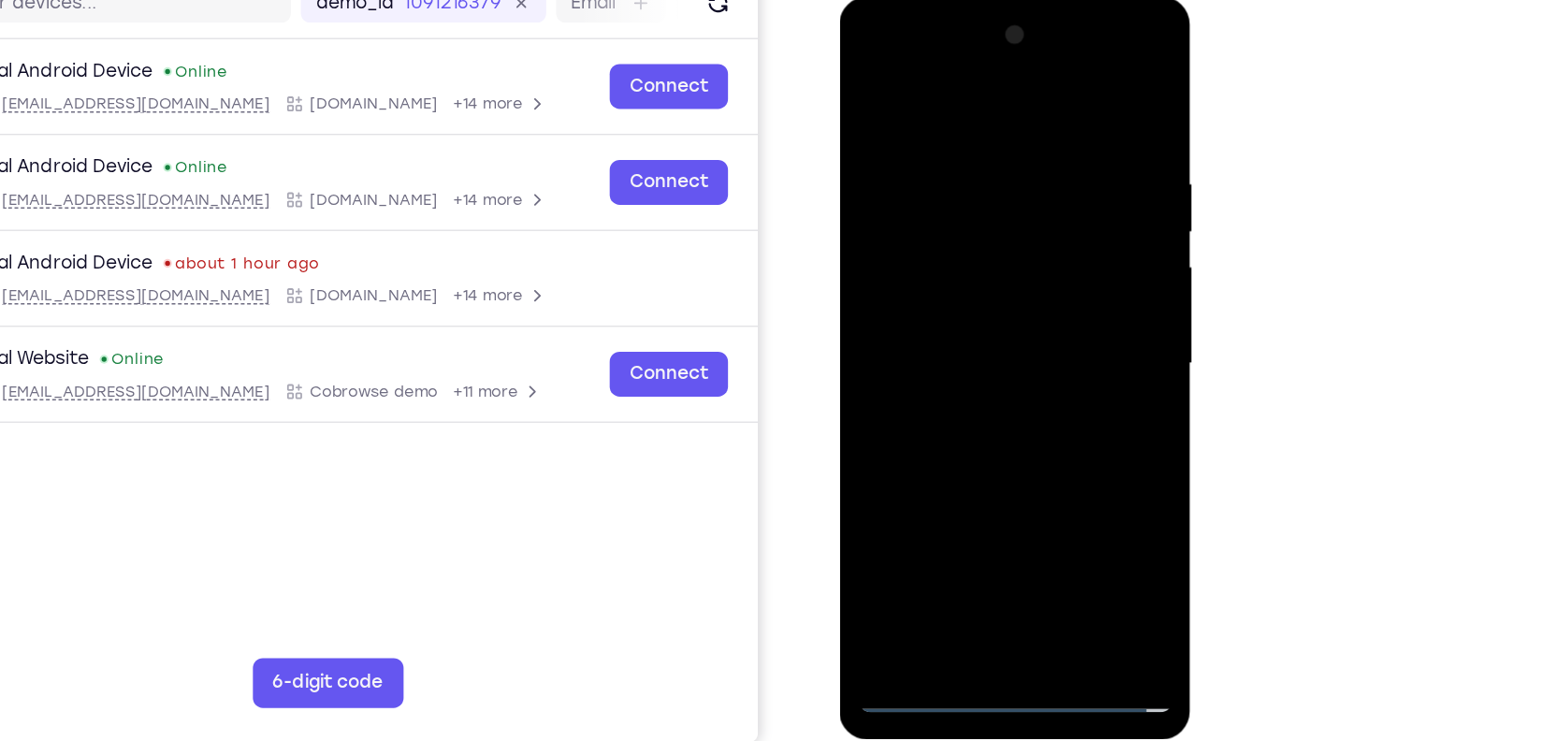
click at [939, 240] on div at bounding box center [971, 273] width 236 height 524
click at [961, 270] on div at bounding box center [971, 273] width 236 height 524
click at [970, 340] on div at bounding box center [971, 273] width 236 height 524
click at [970, 332] on div at bounding box center [971, 273] width 236 height 524
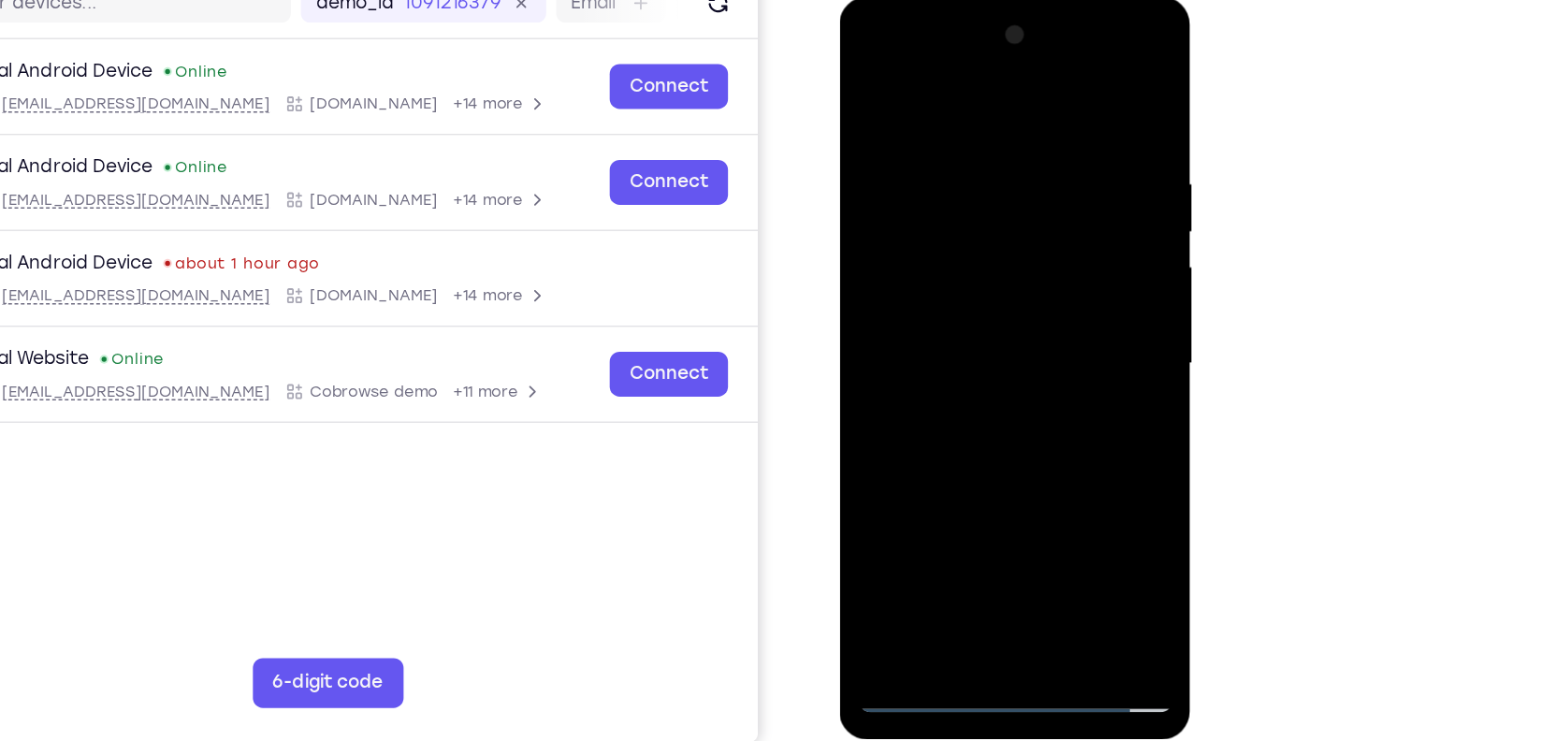
click at [970, 332] on div at bounding box center [971, 273] width 236 height 524
click at [1007, 161] on div at bounding box center [971, 273] width 236 height 524
click at [1071, 109] on div at bounding box center [971, 273] width 236 height 524
drag, startPoint x: 980, startPoint y: 378, endPoint x: 994, endPoint y: 289, distance: 90.1
click at [994, 289] on div at bounding box center [971, 273] width 236 height 524
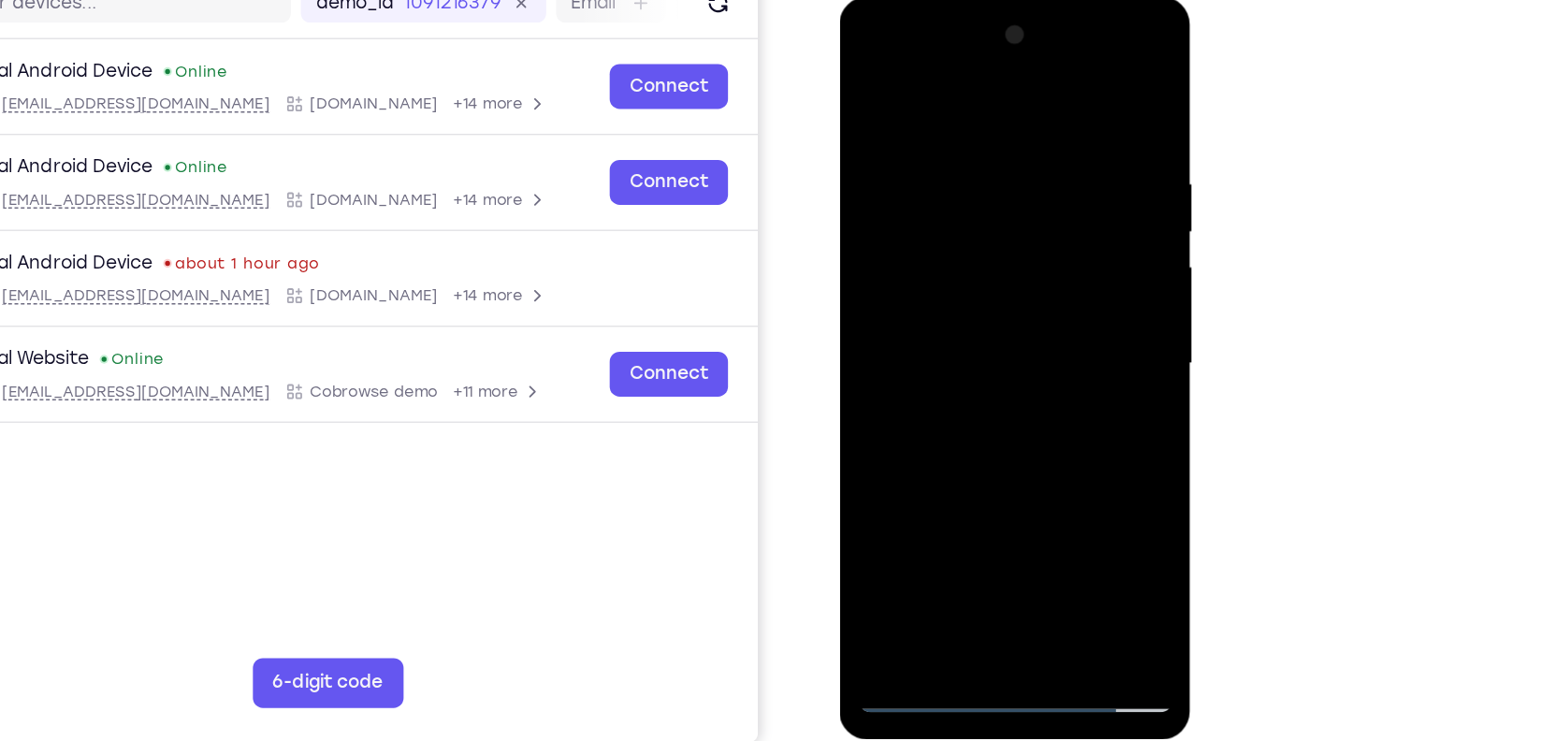
click at [875, 443] on div at bounding box center [971, 273] width 236 height 524
click at [1031, 497] on div at bounding box center [971, 273] width 236 height 524
click at [987, 375] on div at bounding box center [971, 273] width 236 height 524
click at [987, 256] on div at bounding box center [971, 273] width 236 height 524
click at [938, 487] on div at bounding box center [971, 273] width 236 height 524
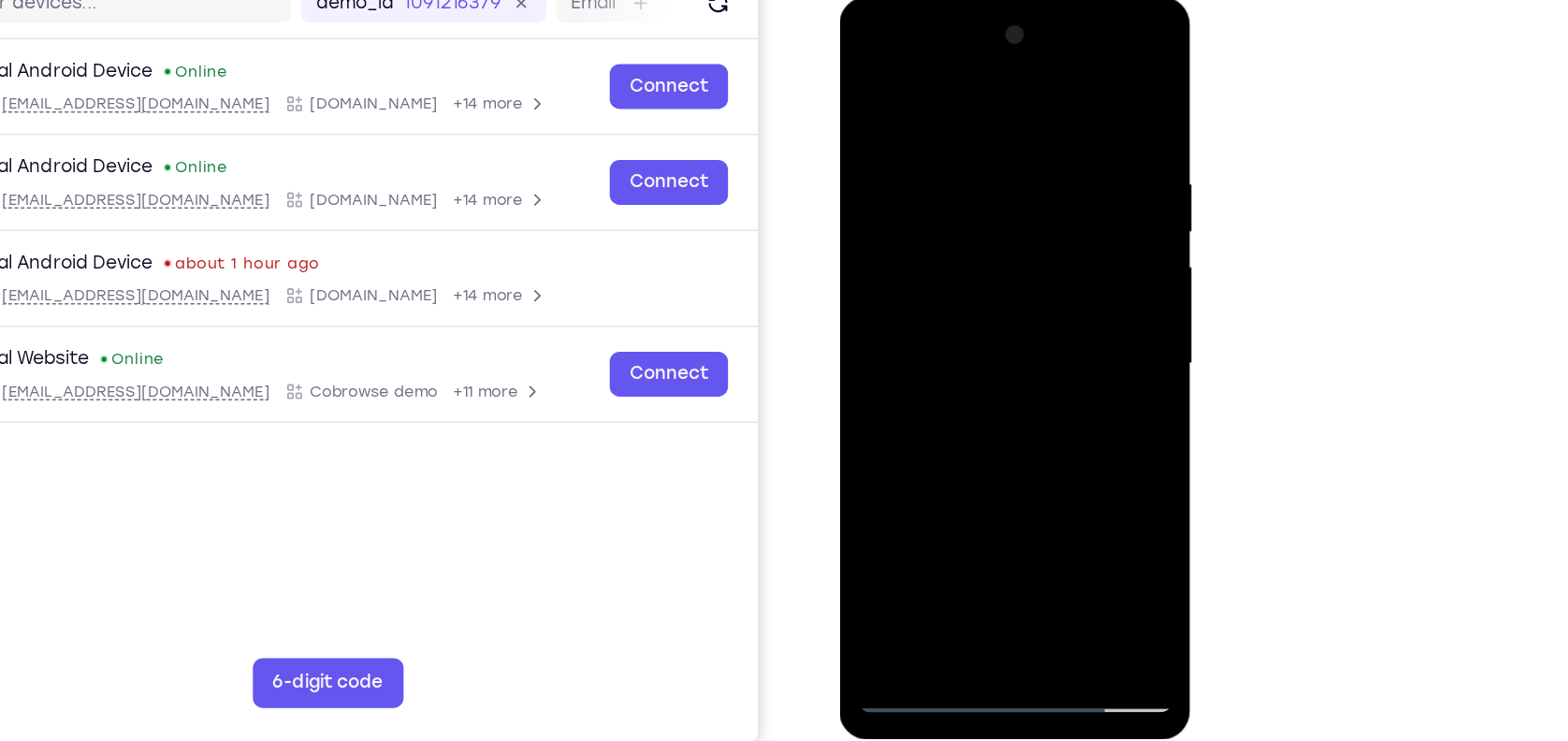
click at [937, 265] on div at bounding box center [971, 273] width 236 height 524
click at [960, 424] on div at bounding box center [971, 273] width 236 height 524
click at [867, 91] on div at bounding box center [971, 273] width 236 height 524
click at [878, 85] on div at bounding box center [971, 273] width 236 height 524
click at [944, 112] on div at bounding box center [971, 273] width 236 height 524
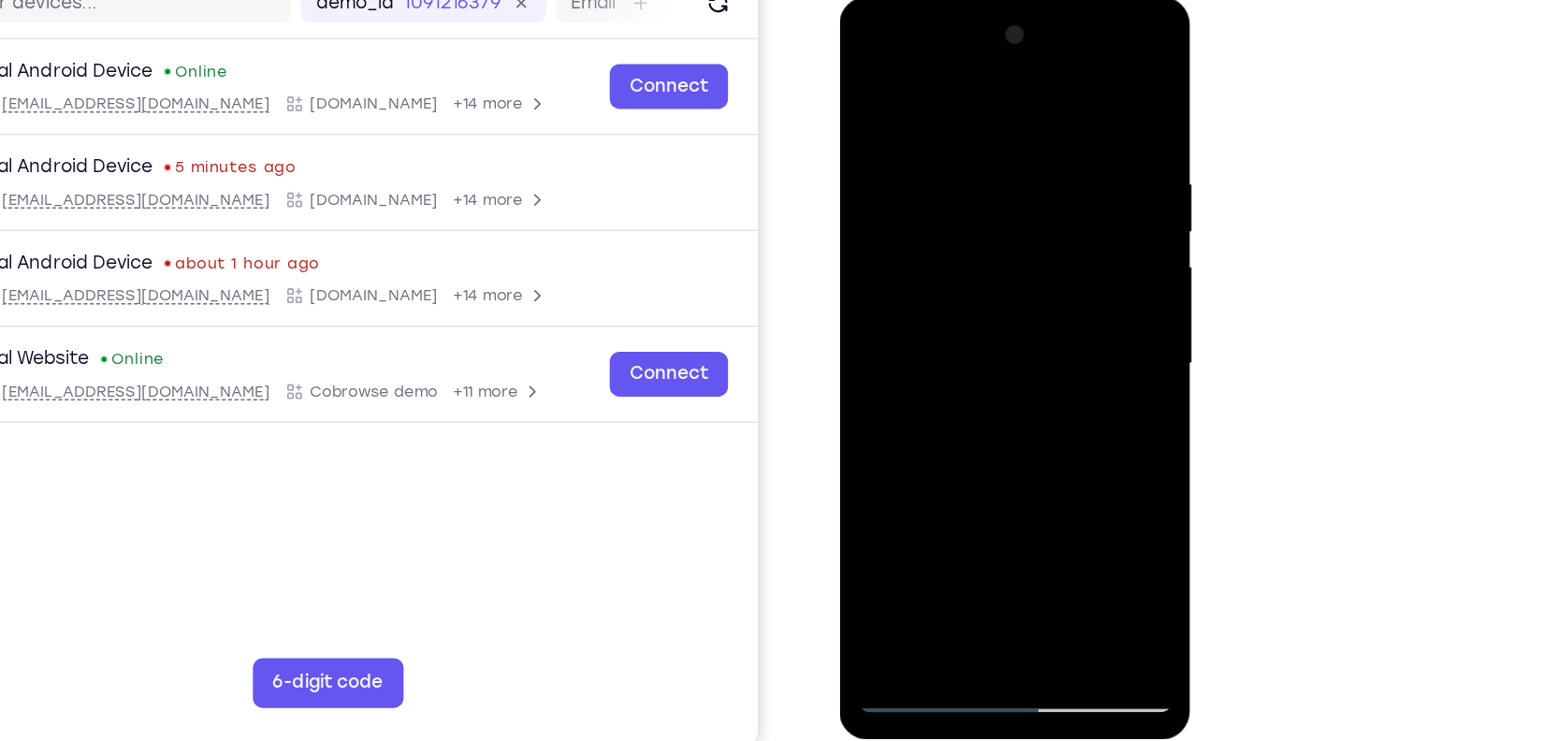
click at [883, 391] on div at bounding box center [971, 273] width 236 height 524
click at [1042, 488] on div at bounding box center [971, 273] width 236 height 524
click at [1065, 445] on div at bounding box center [971, 273] width 236 height 524
click at [1071, 93] on div at bounding box center [971, 273] width 236 height 524
click at [1007, 104] on div at bounding box center [971, 273] width 236 height 524
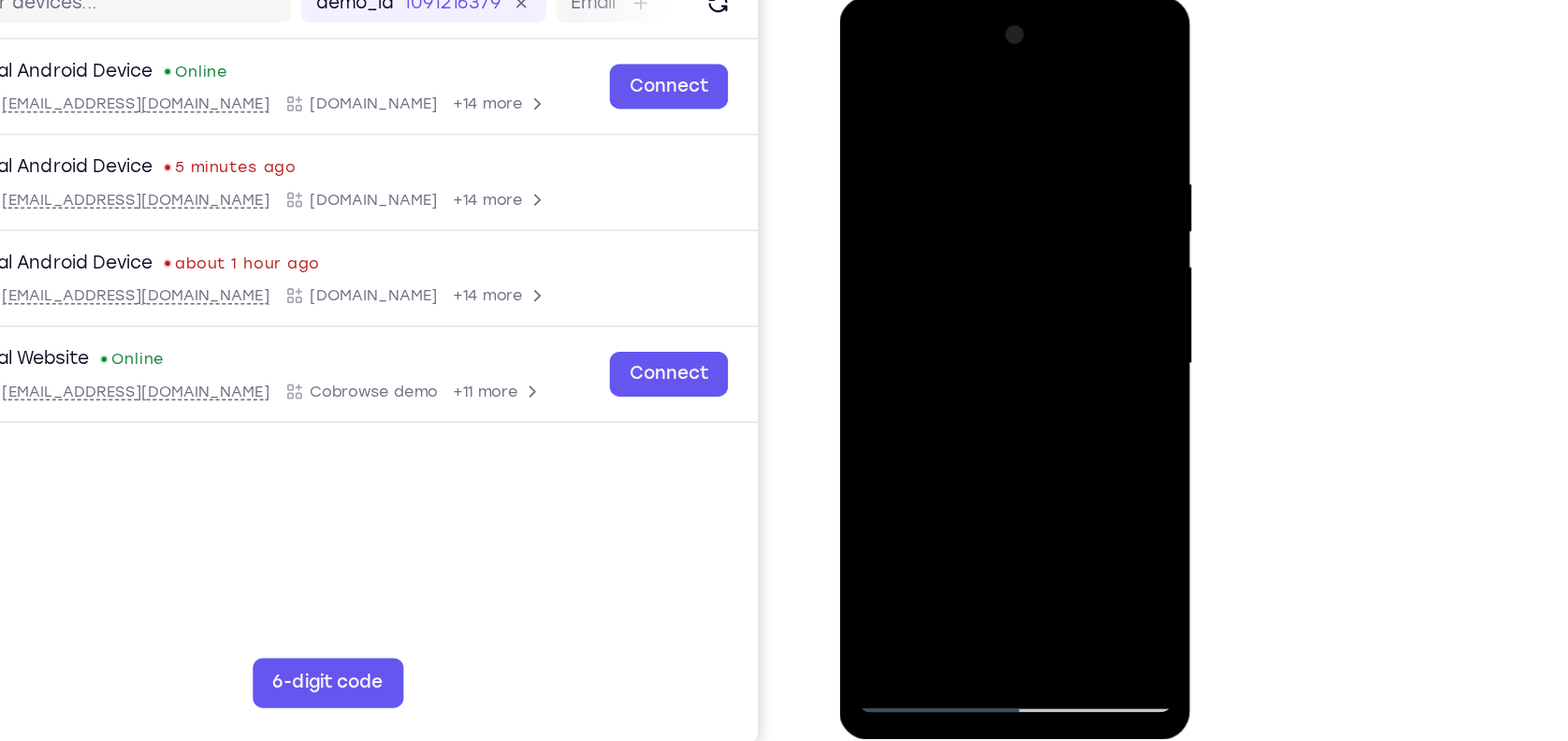
click at [1065, 90] on div at bounding box center [971, 273] width 236 height 524
click at [1072, 92] on div at bounding box center [971, 273] width 236 height 524
click at [1048, 103] on div at bounding box center [971, 273] width 236 height 524
click at [1078, 218] on div at bounding box center [971, 273] width 236 height 524
click at [1067, 492] on div at bounding box center [971, 273] width 236 height 524
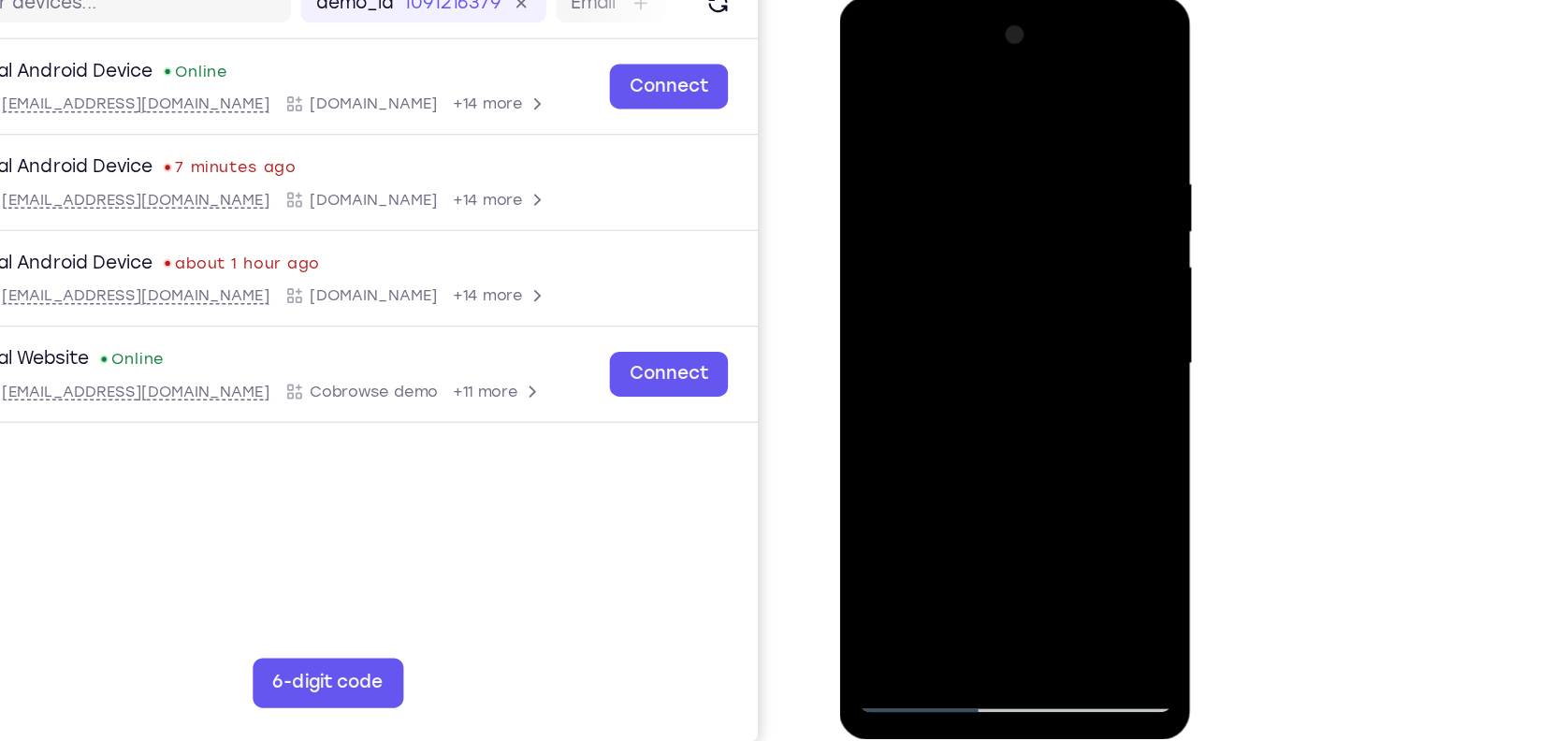
click at [1062, 122] on div at bounding box center [971, 273] width 236 height 524
click at [1046, 484] on div at bounding box center [971, 273] width 236 height 524
click at [1067, 394] on div at bounding box center [971, 273] width 236 height 524
drag, startPoint x: 903, startPoint y: 354, endPoint x: 1109, endPoint y: 352, distance: 206.0
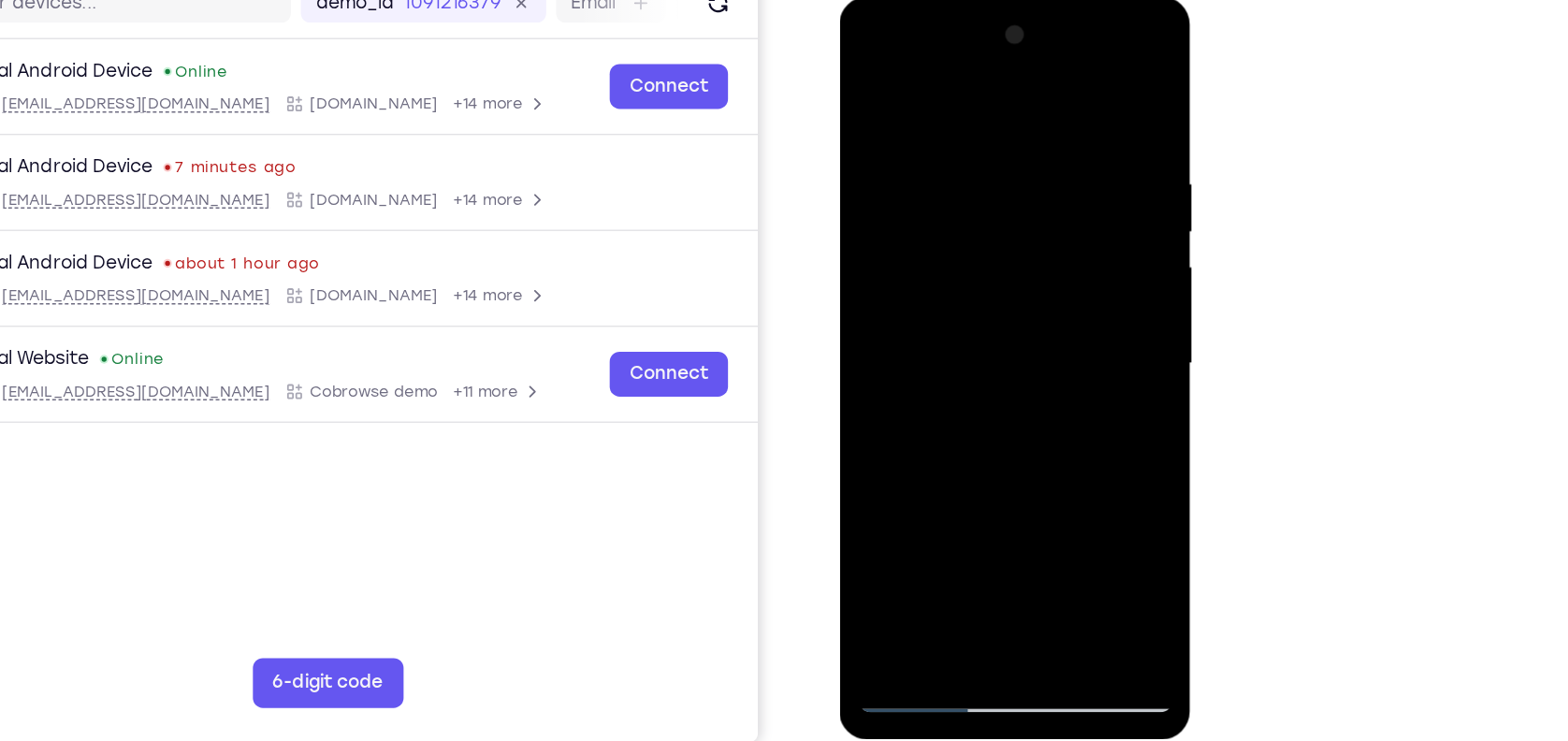
click at [1106, 352] on html "Online web based iOS Simulators and Android Emulators. Run iPhone, iPad, Mobile…" at bounding box center [972, 278] width 266 height 562
click at [1072, 94] on div at bounding box center [971, 273] width 236 height 524
drag, startPoint x: 1039, startPoint y: 153, endPoint x: 871, endPoint y: 178, distance: 169.8
click at [871, 178] on div at bounding box center [971, 273] width 236 height 524
click at [1016, 494] on div at bounding box center [971, 273] width 236 height 524
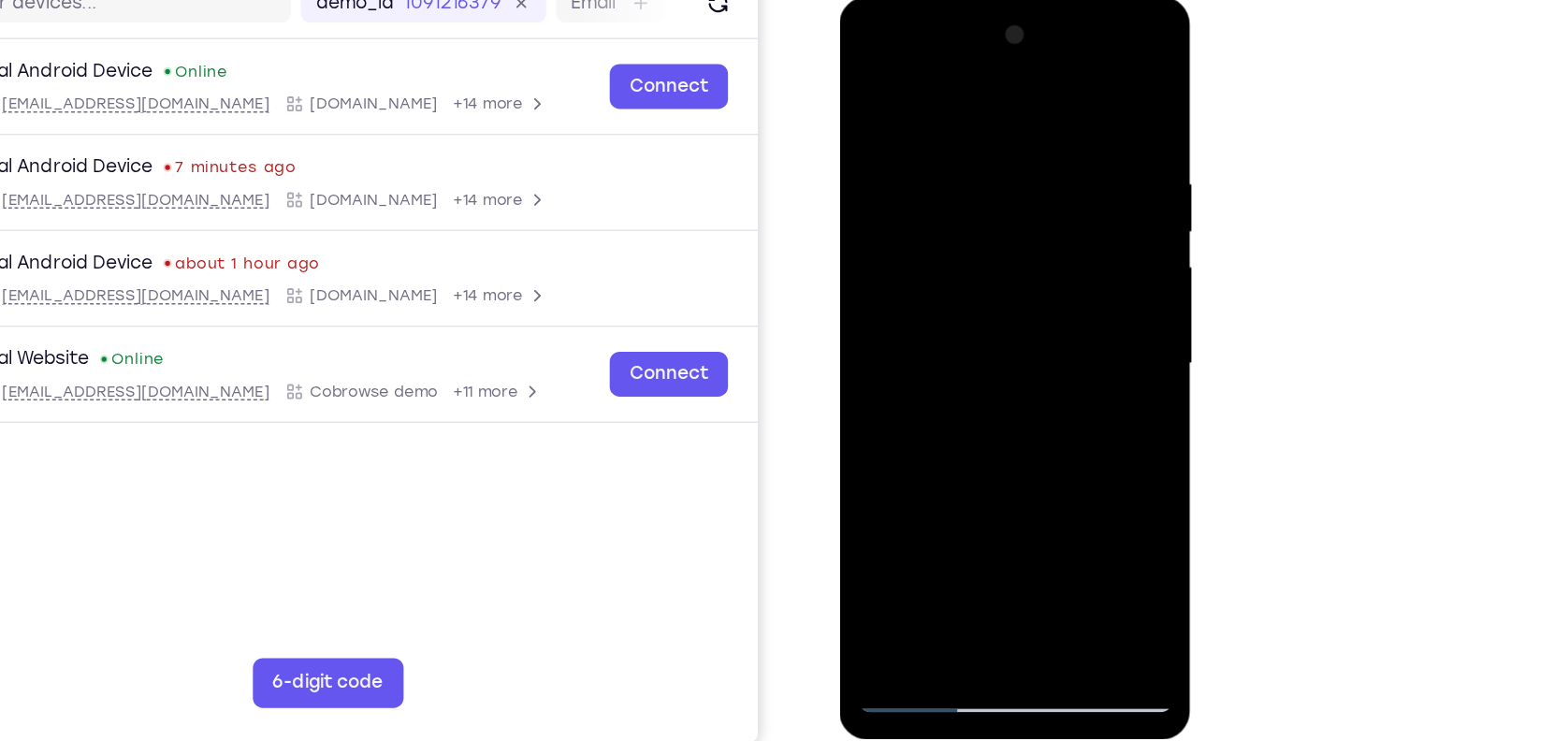
drag, startPoint x: 992, startPoint y: 448, endPoint x: 1041, endPoint y: 262, distance: 192.3
click at [1041, 262] on div at bounding box center [971, 273] width 236 height 524
click at [962, 423] on div at bounding box center [971, 273] width 236 height 524
click at [946, 479] on div at bounding box center [971, 273] width 236 height 524
click at [867, 88] on div at bounding box center [971, 273] width 236 height 524
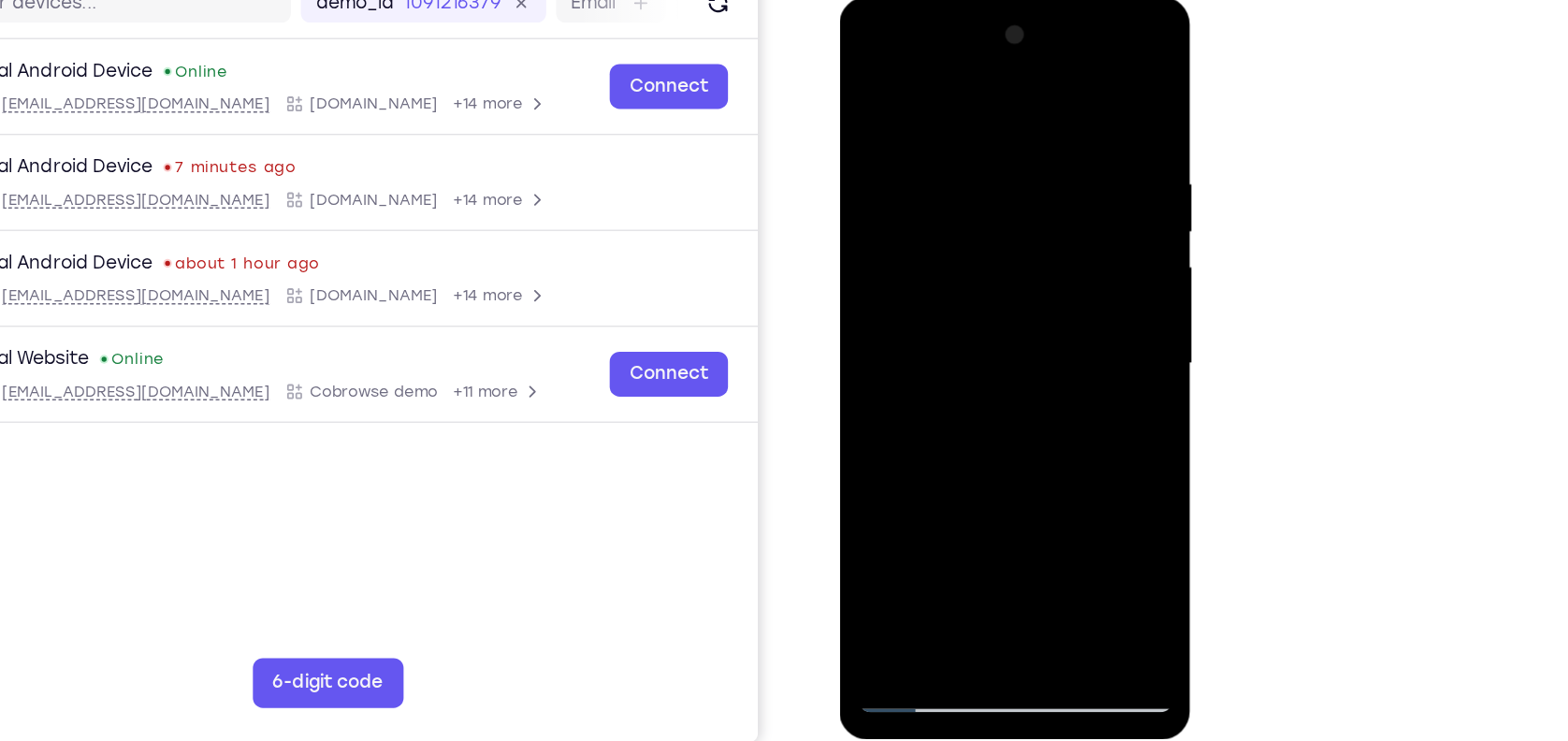
click at [875, 83] on div at bounding box center [971, 273] width 236 height 524
click at [969, 158] on div at bounding box center [971, 273] width 236 height 524
click at [1021, 493] on div at bounding box center [971, 273] width 236 height 524
click at [901, 518] on div at bounding box center [971, 273] width 236 height 524
drag, startPoint x: 960, startPoint y: 443, endPoint x: 966, endPoint y: 150, distance: 293.1
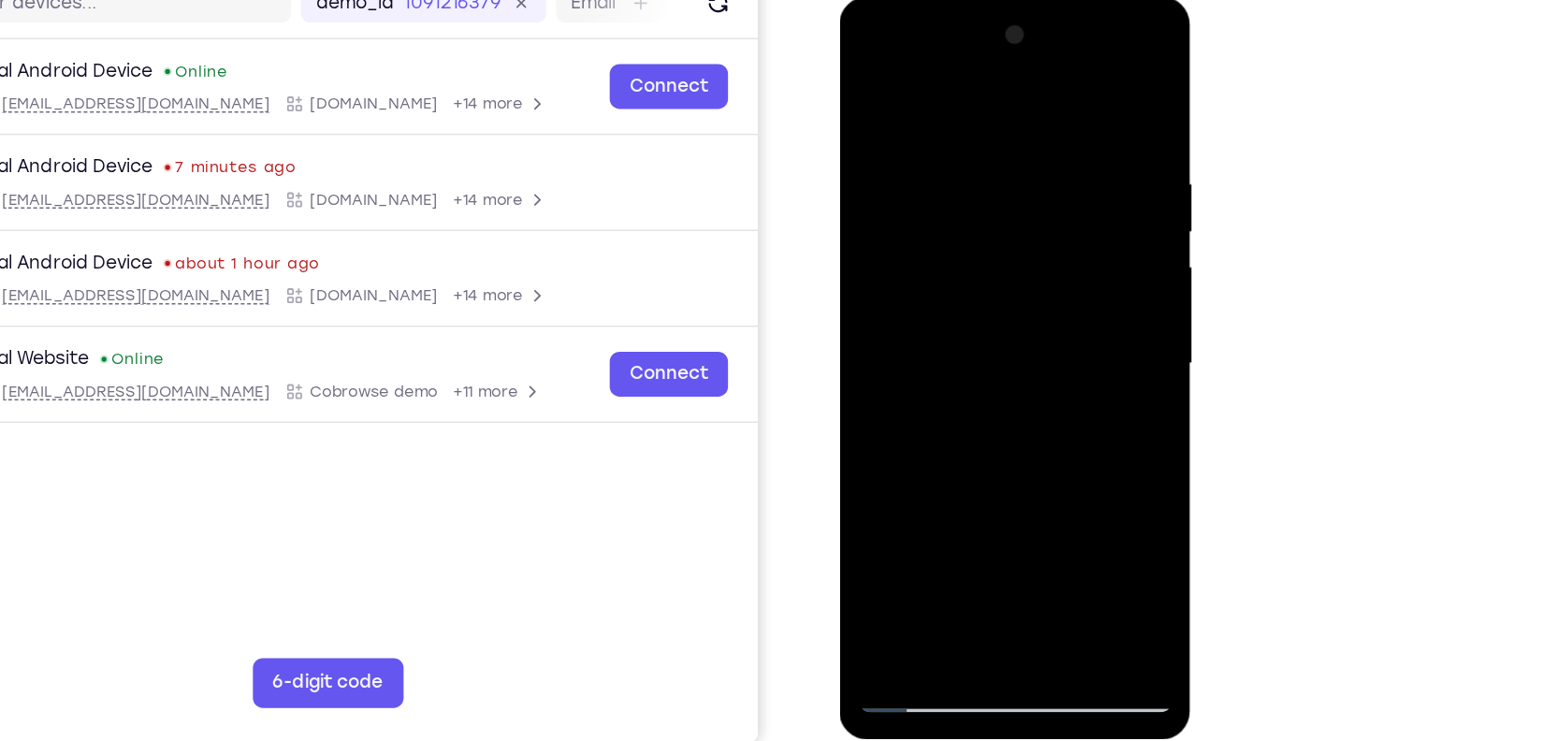
click at [966, 150] on div at bounding box center [971, 273] width 236 height 524
drag, startPoint x: 984, startPoint y: 454, endPoint x: 1008, endPoint y: 294, distance: 161.8
click at [1008, 294] on div at bounding box center [971, 273] width 236 height 524
drag, startPoint x: 1042, startPoint y: 417, endPoint x: 1058, endPoint y: 216, distance: 201.6
click at [1058, 216] on div at bounding box center [971, 273] width 236 height 524
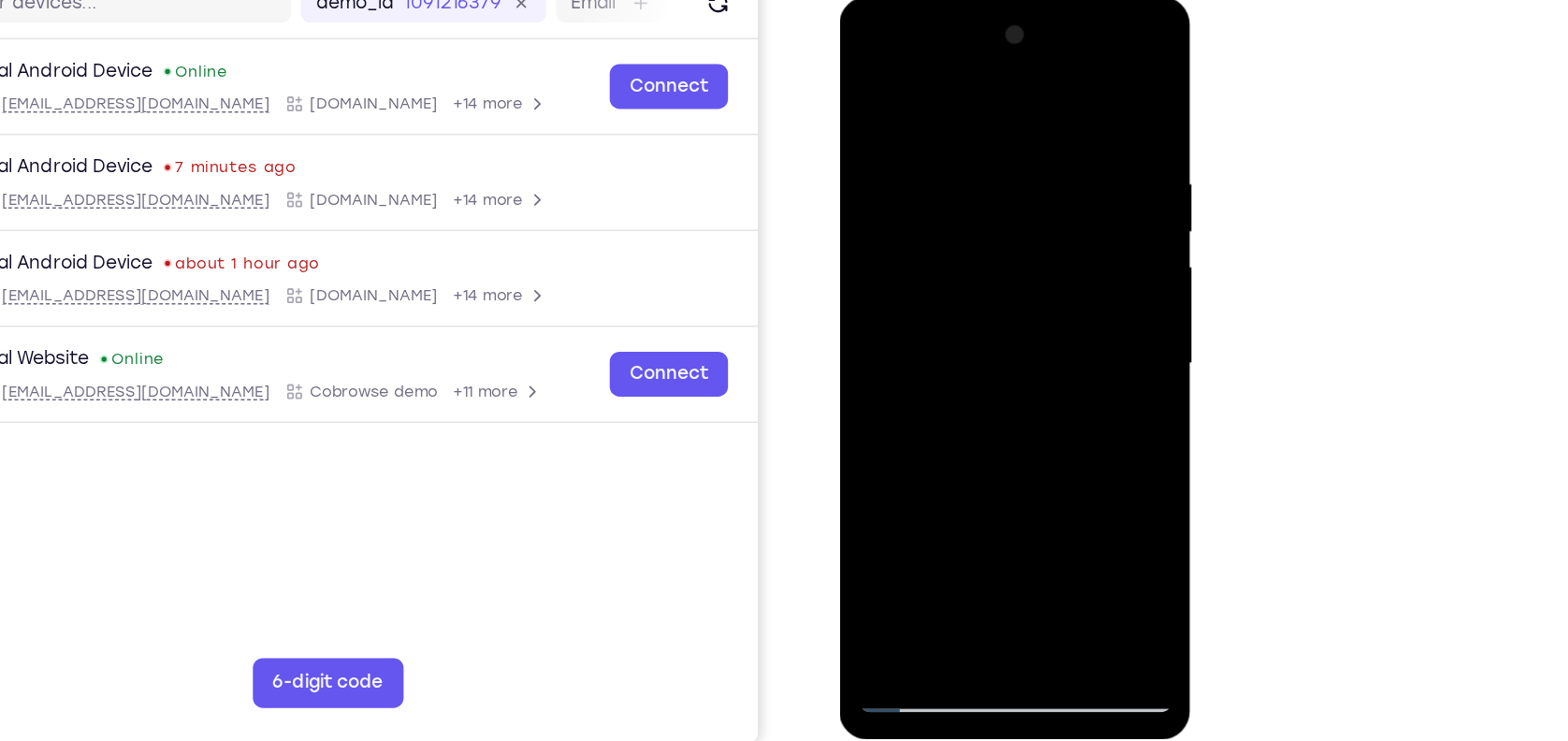
drag, startPoint x: 1000, startPoint y: 175, endPoint x: 1042, endPoint y: 335, distance: 165.4
click at [1042, 335] on div at bounding box center [971, 273] width 236 height 524
drag, startPoint x: 1020, startPoint y: 296, endPoint x: 1029, endPoint y: 247, distance: 49.8
click at [1029, 247] on div at bounding box center [971, 273] width 236 height 524
drag, startPoint x: 1026, startPoint y: 296, endPoint x: 1037, endPoint y: 339, distance: 44.4
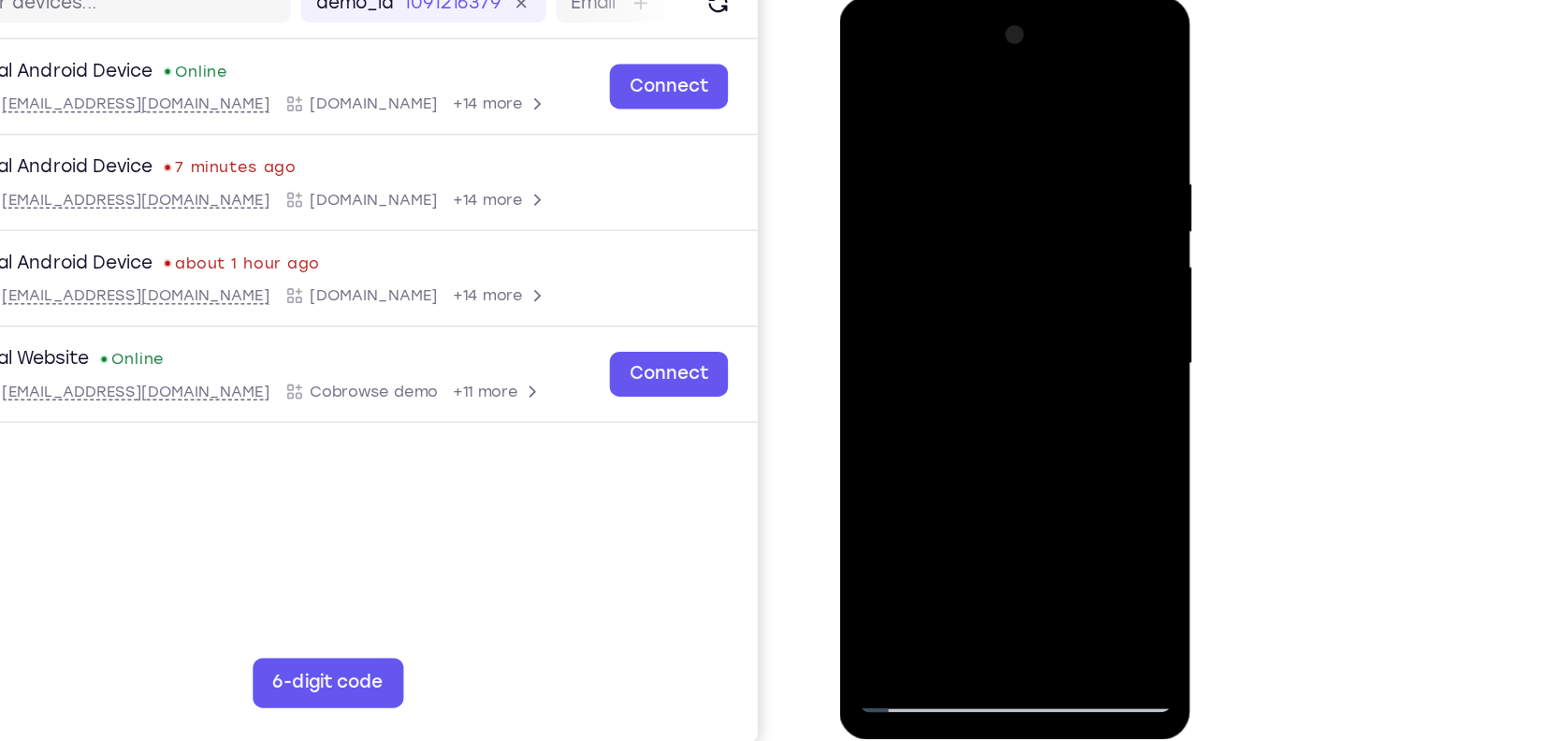
click at [1037, 339] on div at bounding box center [971, 273] width 236 height 524
drag, startPoint x: 1037, startPoint y: 339, endPoint x: 1037, endPoint y: 170, distance: 169.0
click at [1037, 170] on div at bounding box center [971, 273] width 236 height 524
drag, startPoint x: 993, startPoint y: 369, endPoint x: 1006, endPoint y: 166, distance: 203.4
click at [1006, 166] on div at bounding box center [971, 273] width 236 height 524
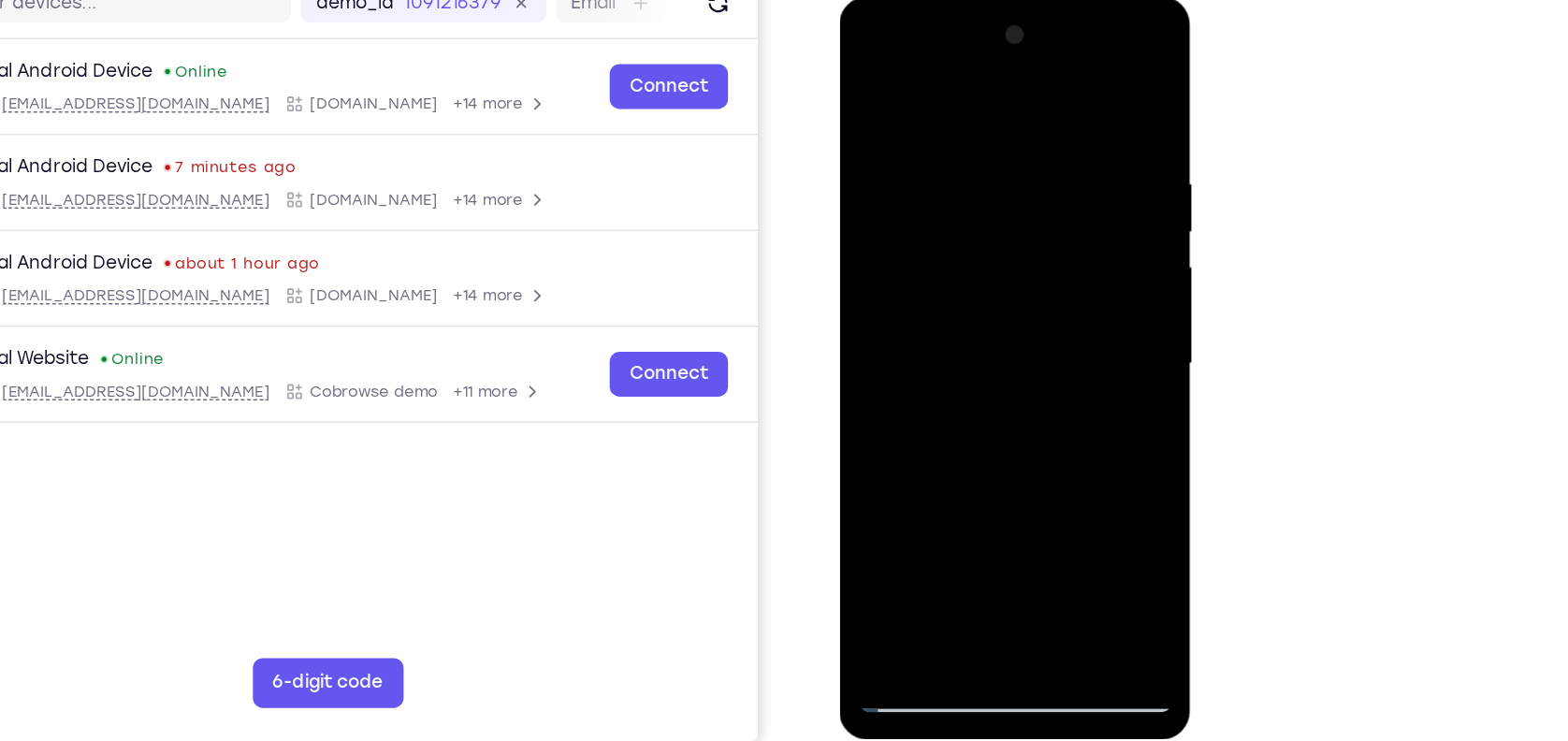
drag, startPoint x: 1010, startPoint y: 351, endPoint x: 1030, endPoint y: 184, distance: 168.2
click at [1030, 184] on div at bounding box center [971, 273] width 236 height 524
drag, startPoint x: 1004, startPoint y: 397, endPoint x: 1034, endPoint y: 206, distance: 193.3
click at [1034, 206] on div at bounding box center [971, 273] width 236 height 524
drag, startPoint x: 1002, startPoint y: 369, endPoint x: 1027, endPoint y: 244, distance: 127.5
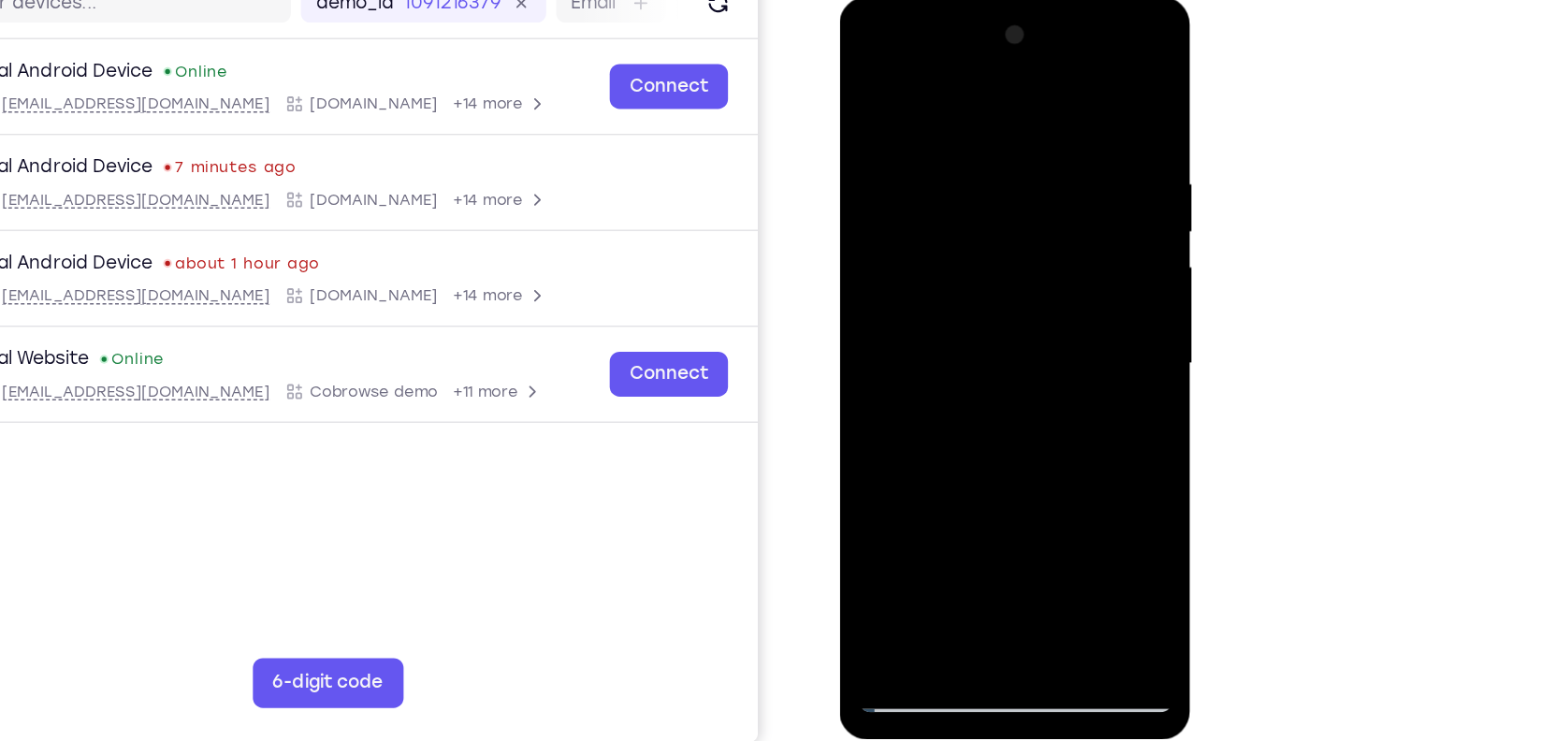
click at [1027, 244] on div at bounding box center [971, 273] width 236 height 524
